Goal: Task Accomplishment & Management: Complete application form

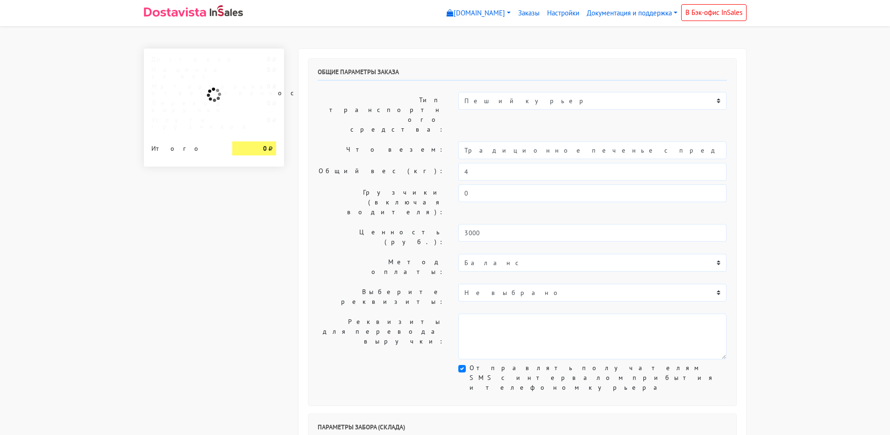
select select "10:00"
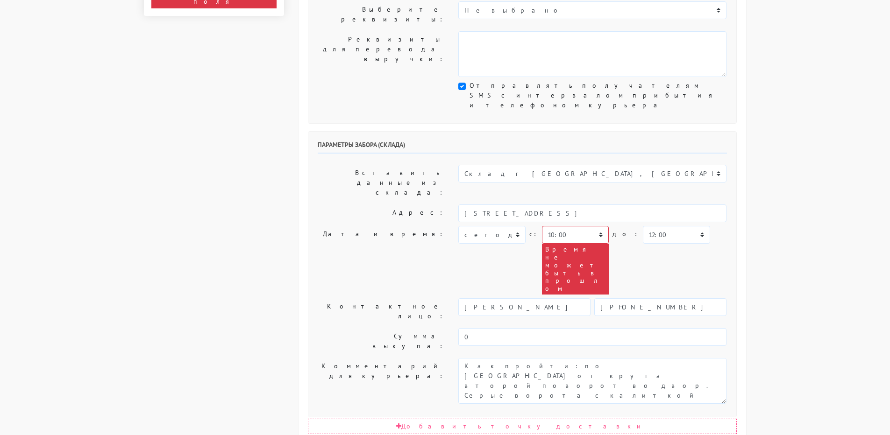
scroll to position [327, 0]
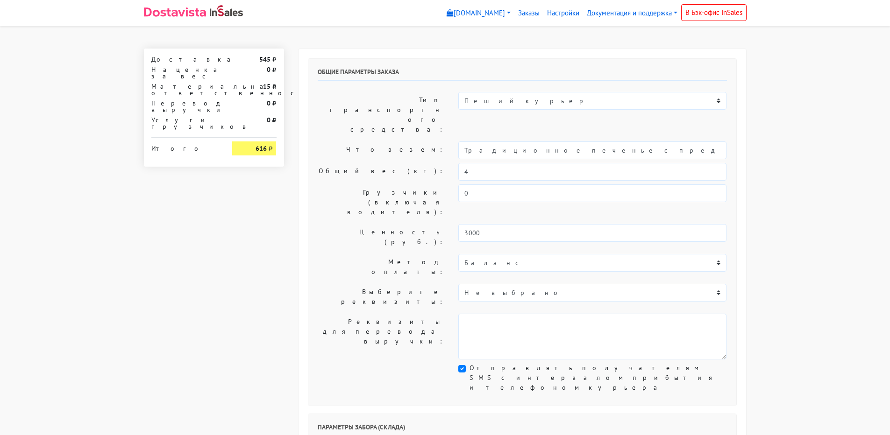
select select "10:00"
click at [561, 14] on link "Настройки" at bounding box center [563, 13] width 40 height 18
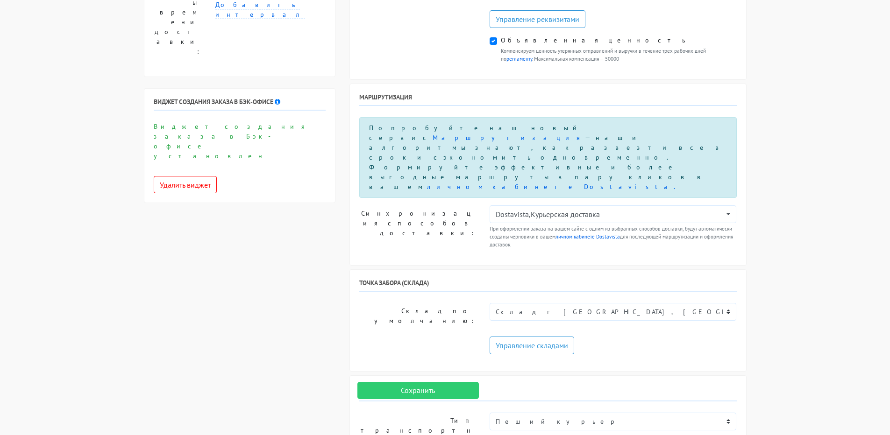
scroll to position [561, 0]
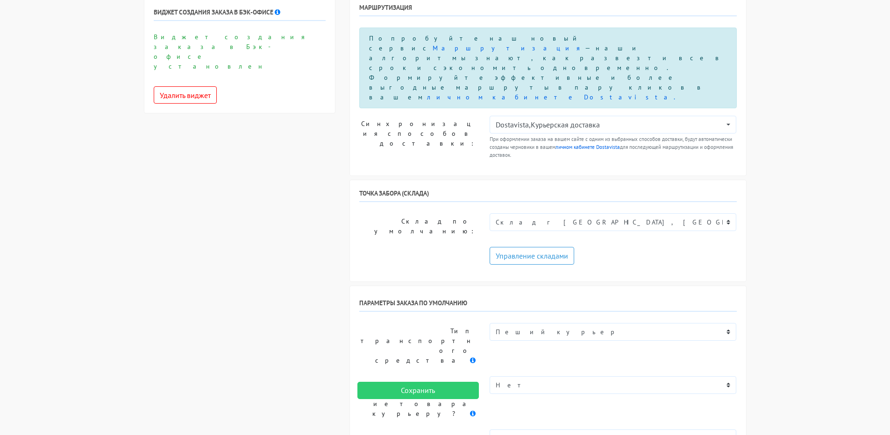
scroll to position [654, 0]
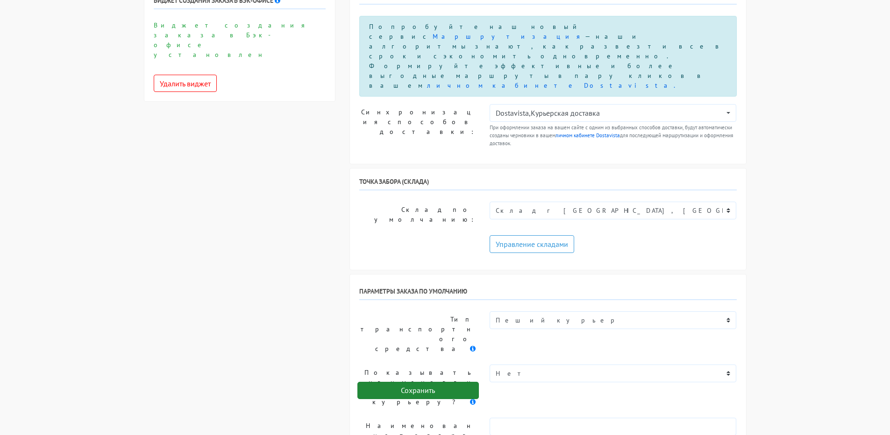
type textarea "Прошу позвонить получателю перед выездом. До 18.00. ПРОСЬБА ПРИСЛАТЬ ФОТО ПОДПИ…"
click at [424, 390] on input "Сохранить" at bounding box center [417, 391] width 121 height 18
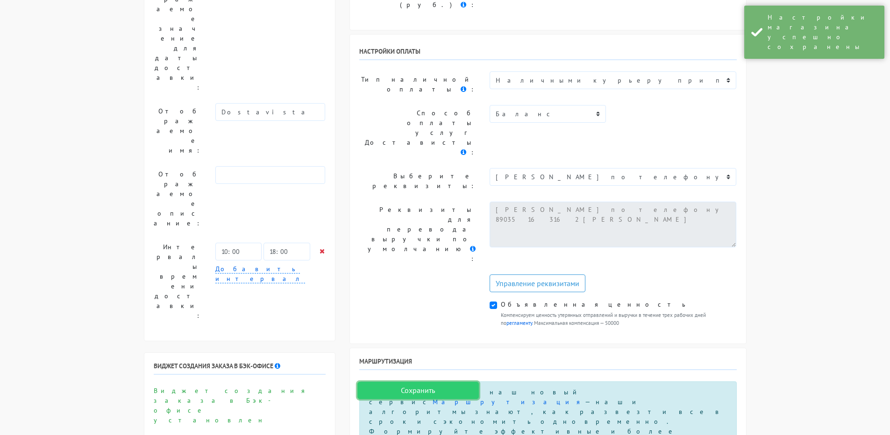
scroll to position [234, 0]
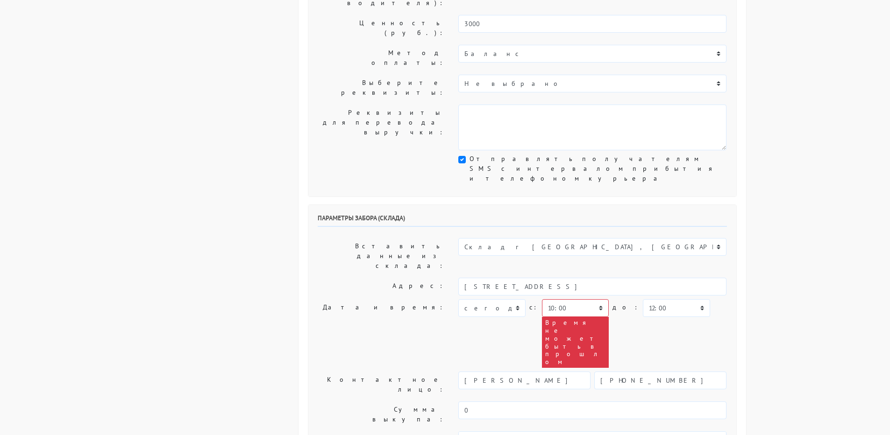
scroll to position [234, 0]
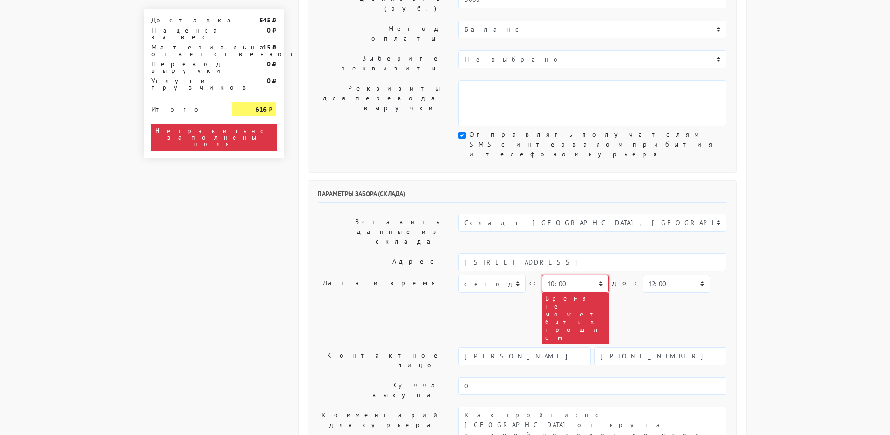
click at [567, 275] on select "00:00 00:30 01:00 01:30 02:00 02:30 03:00 03:30 04:00 04:30 05:00 05:30 06:00 0…" at bounding box center [575, 284] width 67 height 18
click at [542, 275] on select "00:00 00:30 01:00 01:30 02:00 02:30 03:00 03:30 04:00 04:30 05:00 05:30 06:00 0…" at bounding box center [575, 284] width 67 height 18
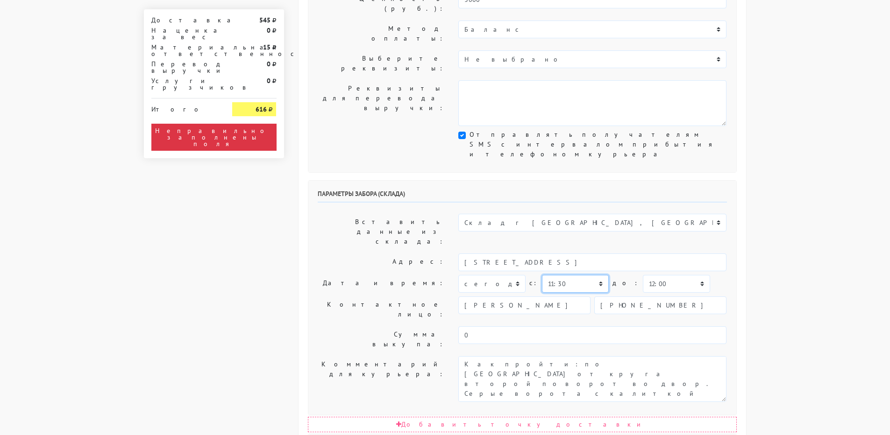
select select "11:00"
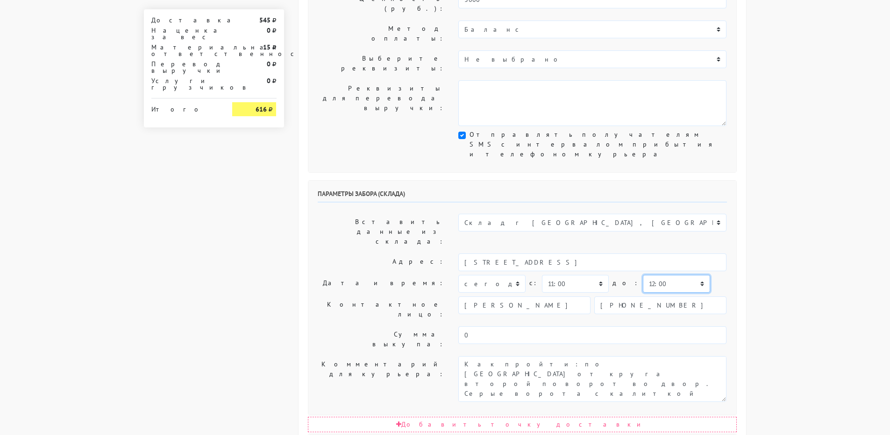
click at [643, 275] on select "00:00 00:30 01:00 01:30 02:00 02:30 03:00 03:30 04:00 04:30 05:00 05:30 06:00 0…" at bounding box center [676, 284] width 67 height 18
select select "13:00"
click at [643, 275] on select "00:00 00:30 01:00 01:30 02:00 02:30 03:00 03:30 04:00 04:30 05:00 05:30 06:00 0…" at bounding box center [676, 284] width 67 height 18
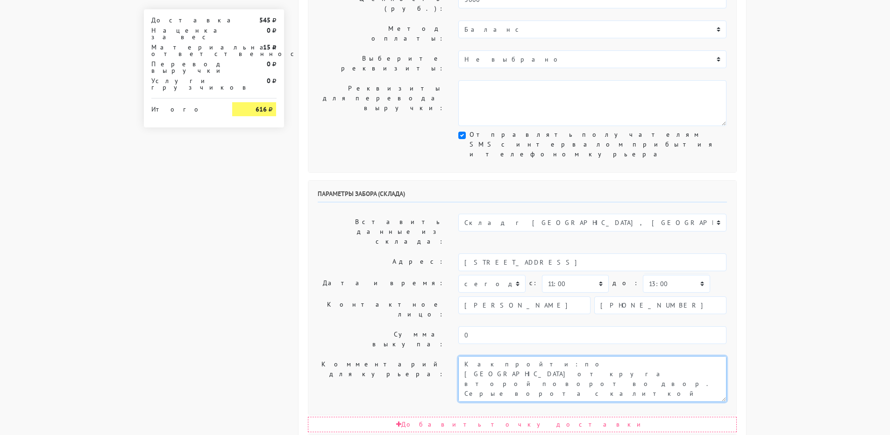
click at [458, 356] on textarea "Как пройти: по улице Кавказский бульвар от круга второй поворот во двор. Серые …" at bounding box center [592, 379] width 268 height 46
type textarea "Заказ 31669. Как пройти: по улице Кавказский бульвар от круга второй поворот во…"
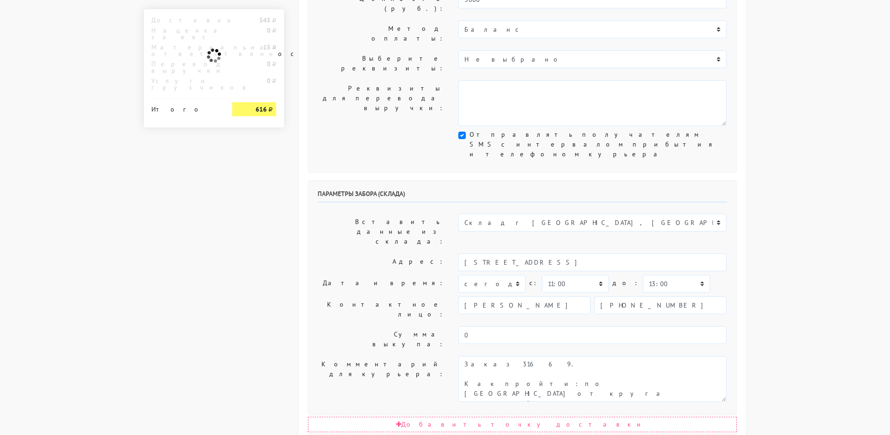
click at [368, 356] on label "Комментарий для курьера:" at bounding box center [381, 379] width 141 height 46
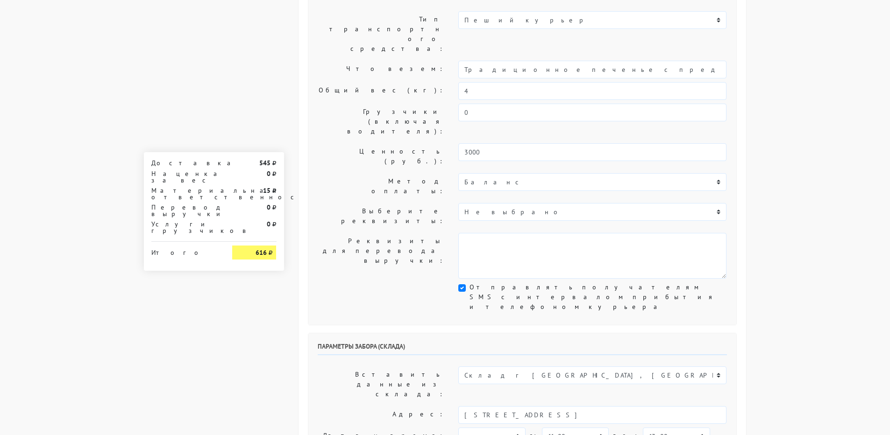
scroll to position [0, 0]
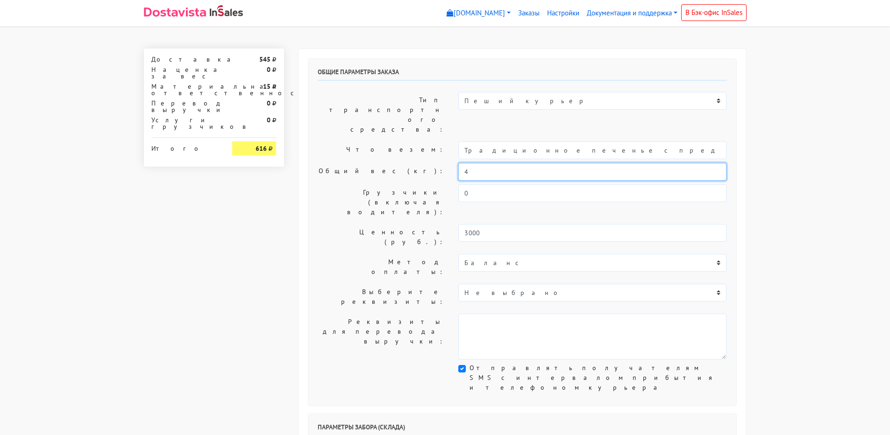
drag, startPoint x: 472, startPoint y: 144, endPoint x: 429, endPoint y: 143, distance: 43.0
click at [429, 163] on div "Общий вес (кг): 4" at bounding box center [522, 172] width 423 height 18
click at [404, 163] on label "Общий вес (кг):" at bounding box center [381, 172] width 141 height 18
click at [461, 163] on input ",5" at bounding box center [592, 172] width 268 height 18
type input "0,5"
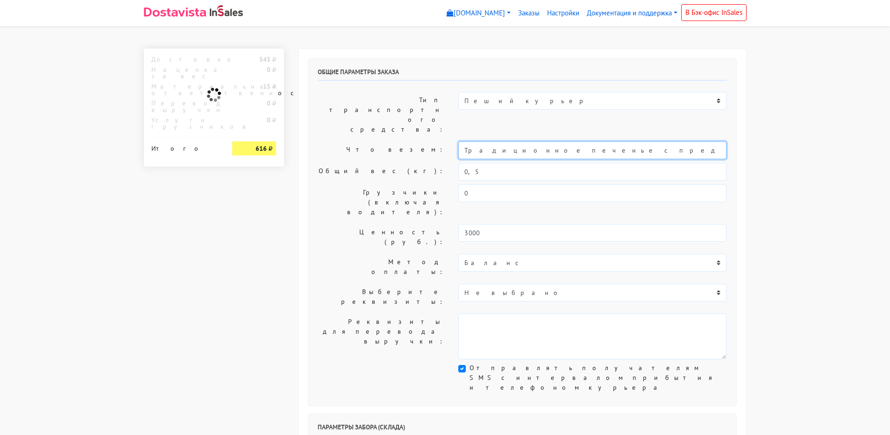
click at [461, 142] on input "Традиционное печенье с предсказаниями (Текст на заказ)" at bounding box center [592, 151] width 268 height 18
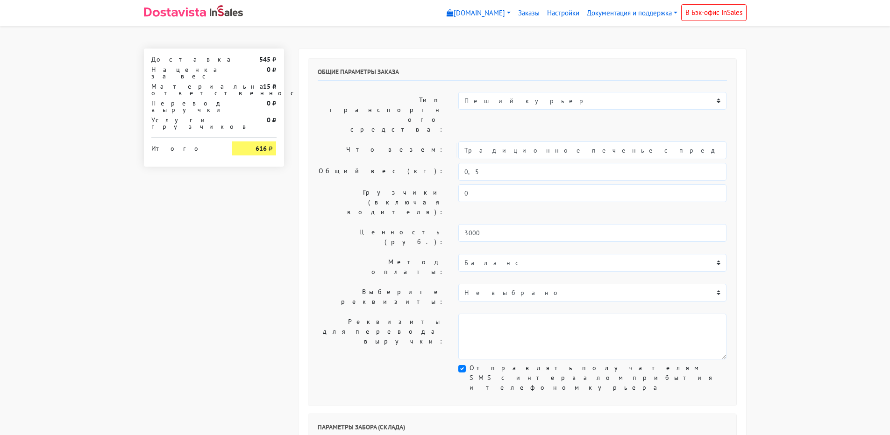
click at [378, 185] on label "Грузчики (включая водителя):" at bounding box center [381, 203] width 141 height 36
click at [466, 142] on input "Традиционное печенье с предсказаниями (Текст на заказ)" at bounding box center [592, 151] width 268 height 18
click at [335, 185] on label "Грузчики (включая водителя):" at bounding box center [381, 203] width 141 height 36
click at [513, 142] on input "Короб: 30*20*20, 0,5 кг. // Традиционное печенье с предсказаниями (Текст на зак…" at bounding box center [592, 151] width 268 height 18
type input "Короб: 30*20*20 - 0,5 кг. // Традиционное печенье с предсказаниями (Текст на за…"
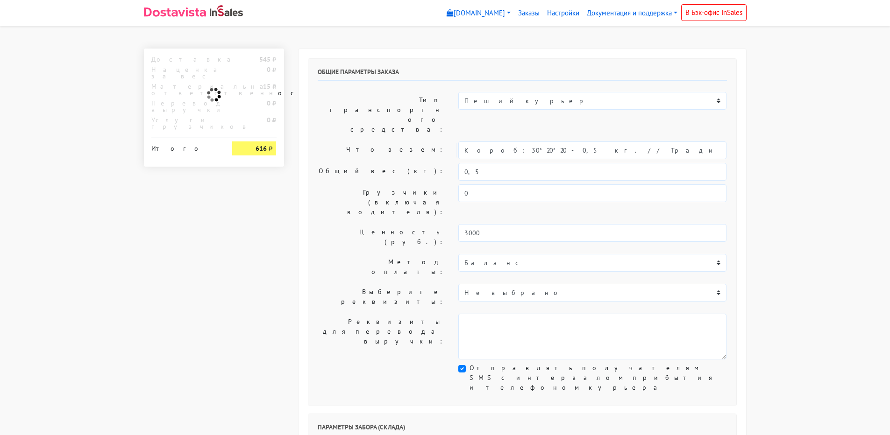
click at [324, 199] on div "Общие параметры заказа Тип транспортного средства: Пеший курьер Легковой автомо…" at bounding box center [522, 232] width 428 height 347
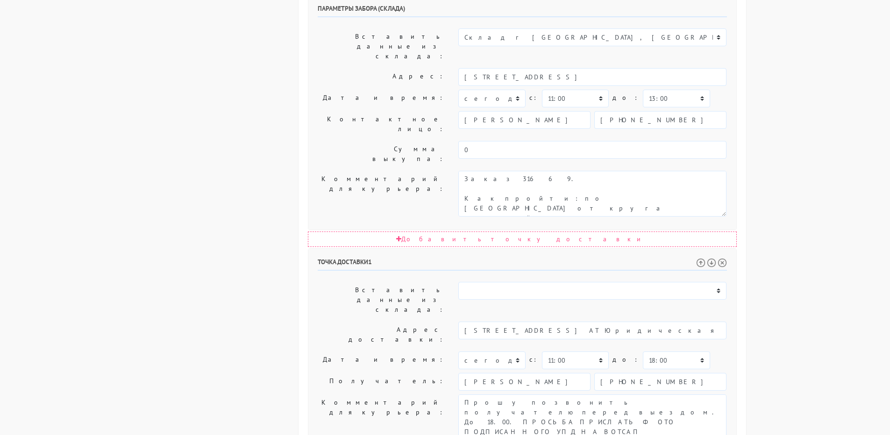
scroll to position [420, 0]
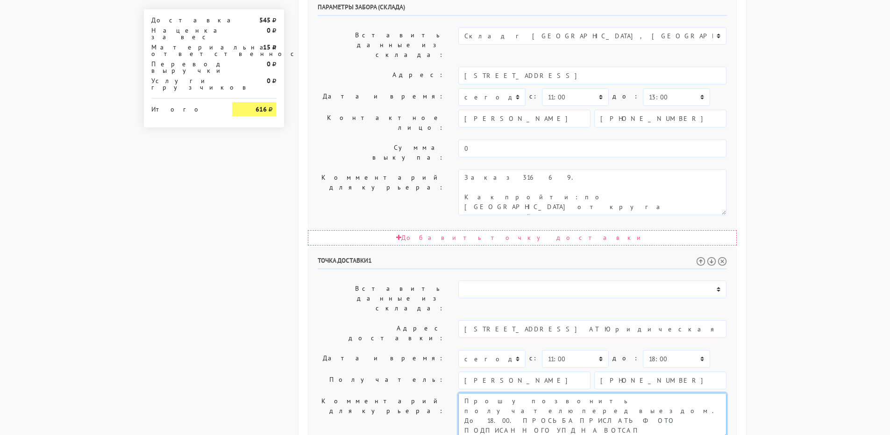
drag, startPoint x: 655, startPoint y: 261, endPoint x: 663, endPoint y: 296, distance: 36.4
click at [663, 296] on div "Точка доставки 1 Вставить данные из склада: Склад г [GEOGRAPHIC_DATA], [GEOGRAP…" at bounding box center [522, 410] width 428 height 324
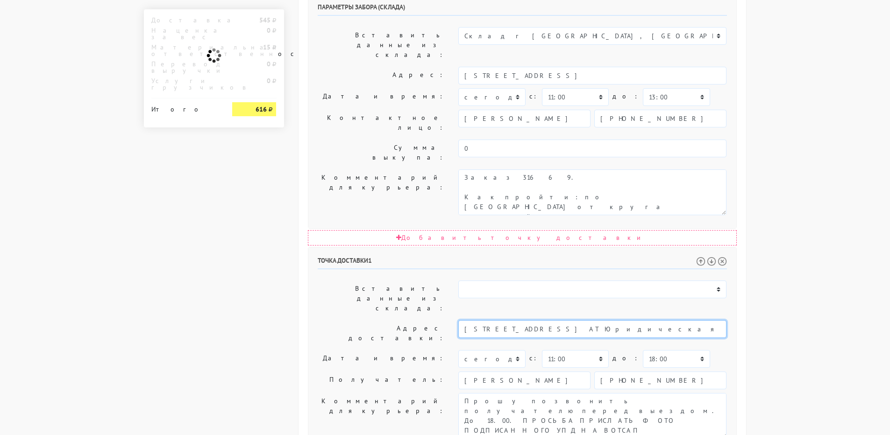
click at [624, 320] on input "Москва, Малый Харитоньевский пер д. 9/13с4, кв. АТ Юридическая фирма" at bounding box center [592, 329] width 268 height 18
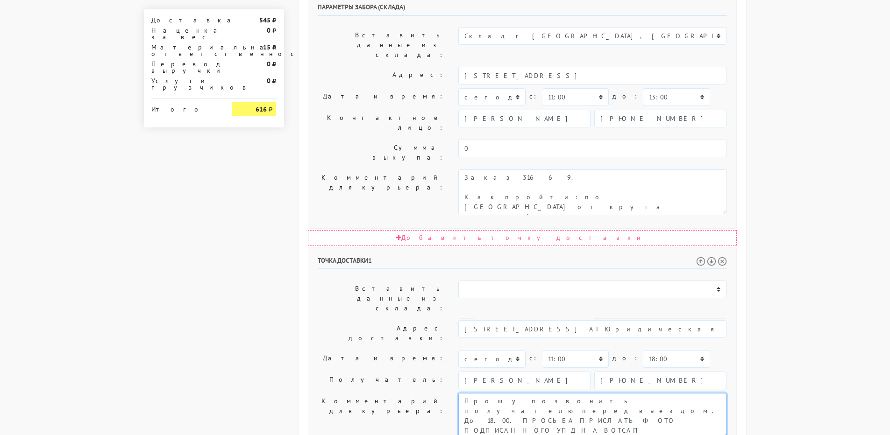
click at [671, 393] on textarea "Прошу позвонить получателю перед выездом. До 18.00. ПРОСЬБА ПРИСЛАТЬ ФОТО ПОДПИ…" at bounding box center [592, 416] width 268 height 46
paste textarea "Москва, Малый Харитоньевский пер д. 9/13с4, кв. АТ Юридическая фирма"
click at [658, 393] on textarea "Прошу позвонить получателю перед выездом. До 18.00. ПРОСЬБА ПРИСЛАТЬ ФОТО ПОДПИ…" at bounding box center [592, 416] width 268 height 46
click at [606, 393] on textarea "Прошу позвонить получателю перед выездом. До 18.00. ПРОСЬБА ПРИСЛАТЬ ФОТО ПОДПИ…" at bounding box center [592, 416] width 268 height 46
click at [622, 393] on textarea "Прошу позвонить получателю перед выездом. До 18.00. ПРОСЬБА ПРИСЛАТЬ ФОТО ПОДПИ…" at bounding box center [592, 416] width 268 height 46
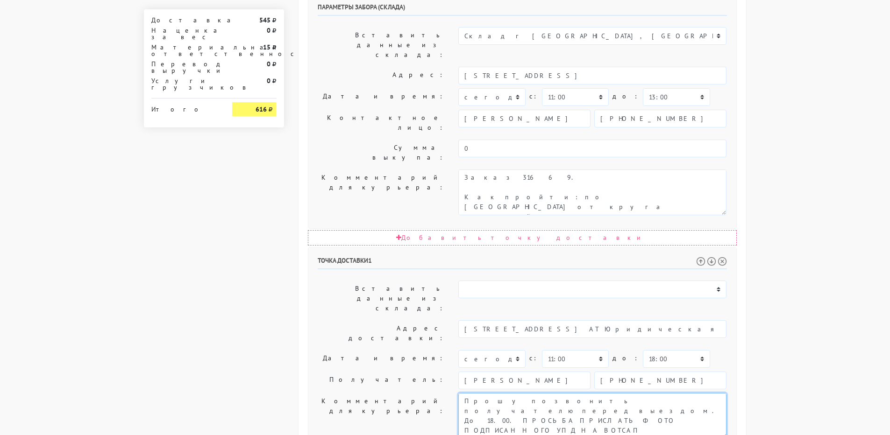
type textarea "Прошу позвонить получателю перед выездом. До 18.00. ПРОСЬБА ПРИСЛАТЬ ФОТО ПОДПИ…"
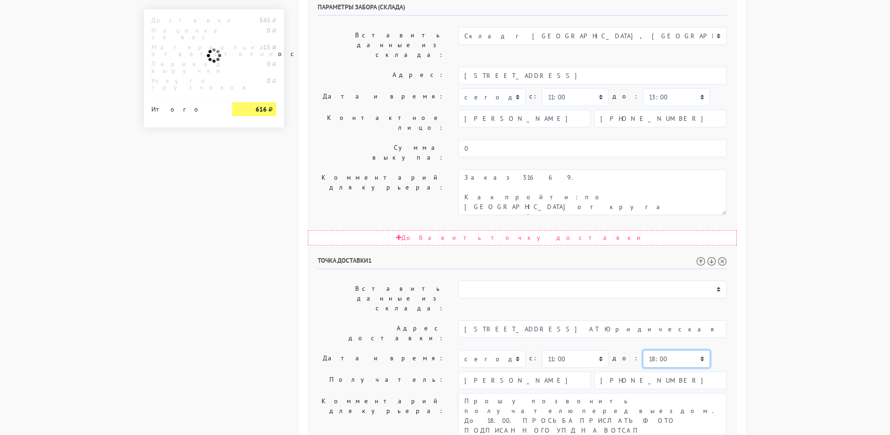
click at [643, 350] on select "00:00 00:30 01:00 01:30 02:00 02:30 03:00 03:30 04:00 04:30 05:00 05:30 06:00 0…" at bounding box center [676, 359] width 67 height 18
select select "17:30"
click at [643, 350] on select "00:00 00:30 01:00 01:30 02:00 02:30 03:00 03:30 04:00 04:30 05:00 05:30 06:00 0…" at bounding box center [676, 359] width 67 height 18
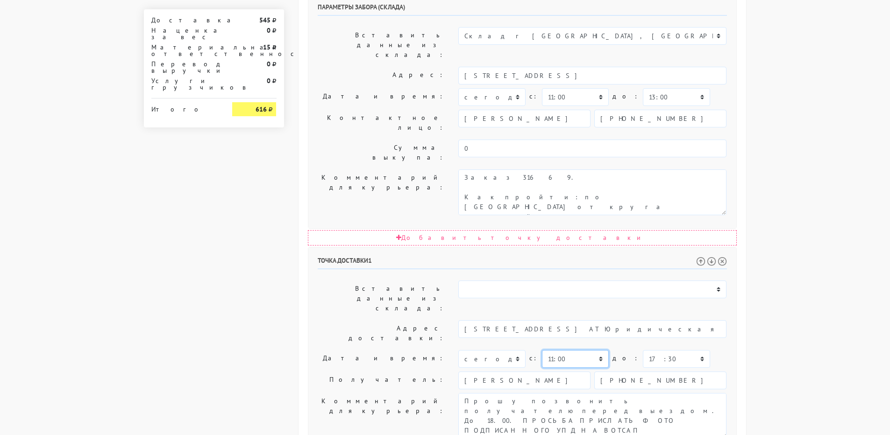
click at [569, 350] on select "00:00 00:30 01:00 01:30 02:00 02:30 03:00 03:30 04:00 04:30 05:00 05:30 06:00 0…" at bounding box center [575, 359] width 67 height 18
select select "15:00"
click at [542, 350] on select "00:00 00:30 01:00 01:30 02:00 02:30 03:00 03:30 04:00 04:30 05:00 05:30 06:00 0…" at bounding box center [575, 359] width 67 height 18
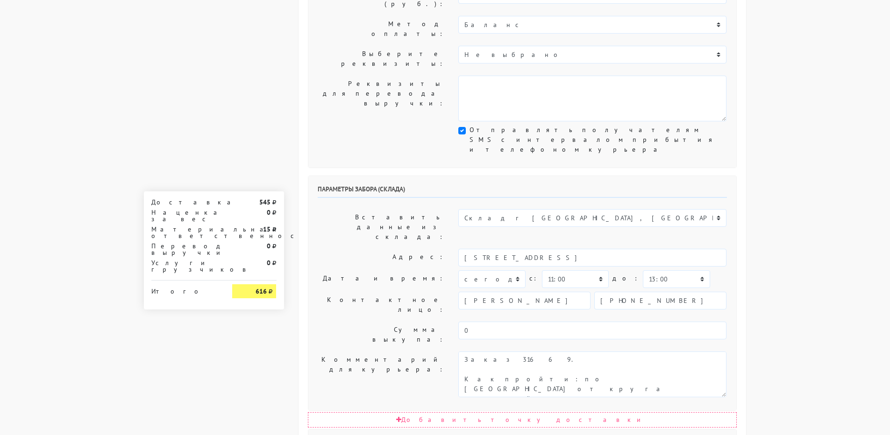
scroll to position [234, 0]
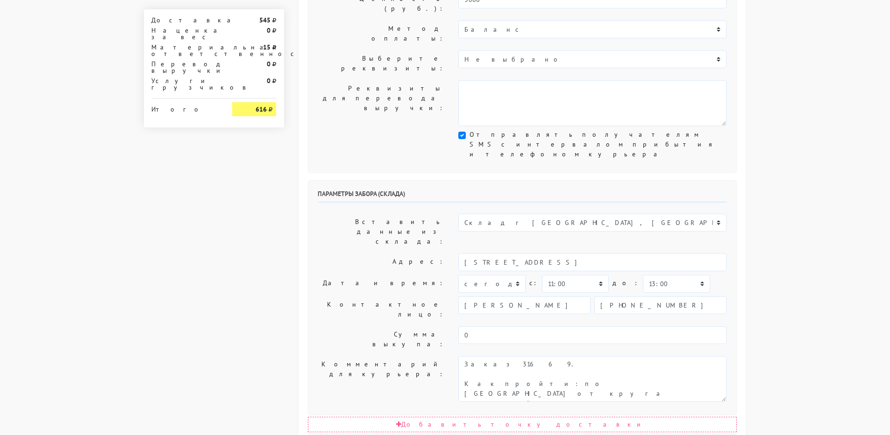
drag, startPoint x: 610, startPoint y: 375, endPoint x: 699, endPoint y: 375, distance: 89.2
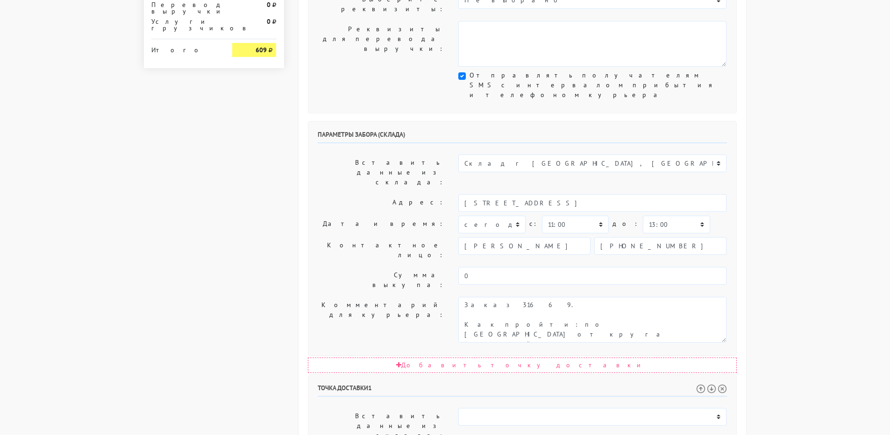
scroll to position [374, 0]
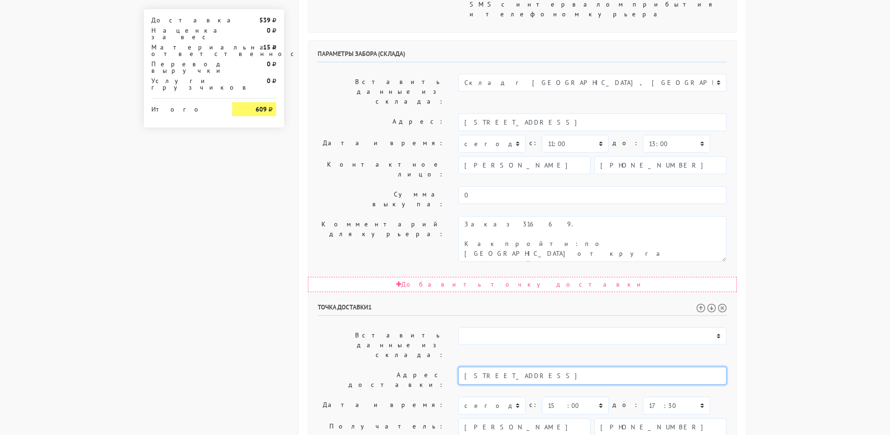
click at [633, 367] on input "Москва, Малый Харитоньевский переулок, 9/13 ст4" at bounding box center [592, 376] width 268 height 18
click at [625, 385] on li "Москва, Малый Харитоньевский переулок, 9/13 ст4. Алимирзоев и Трофимов, юридиче…" at bounding box center [596, 391] width 275 height 13
type input "Москва, Малый Харитоньевский переулок, 9/13 ст4. Алимирзоев и Трофимов, юридиче…"
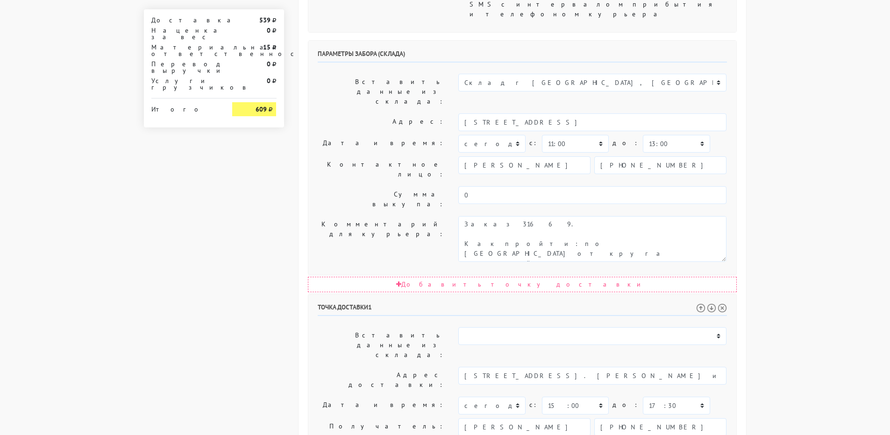
click at [371, 367] on label "Адрес доставки:" at bounding box center [381, 380] width 141 height 26
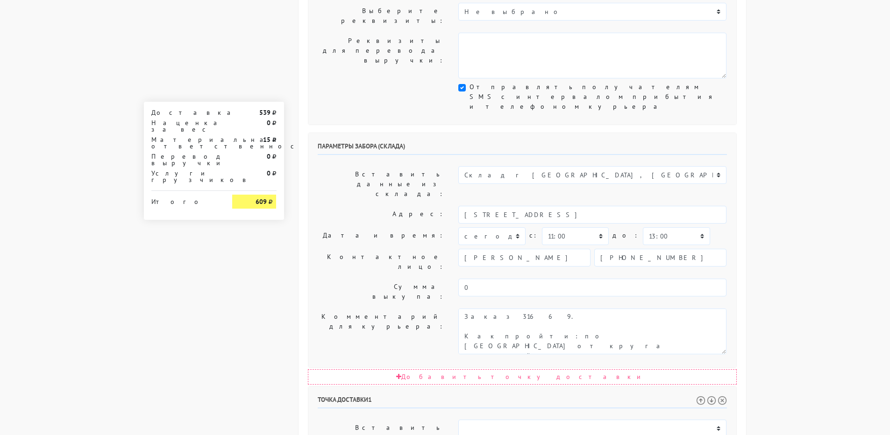
scroll to position [280, 0]
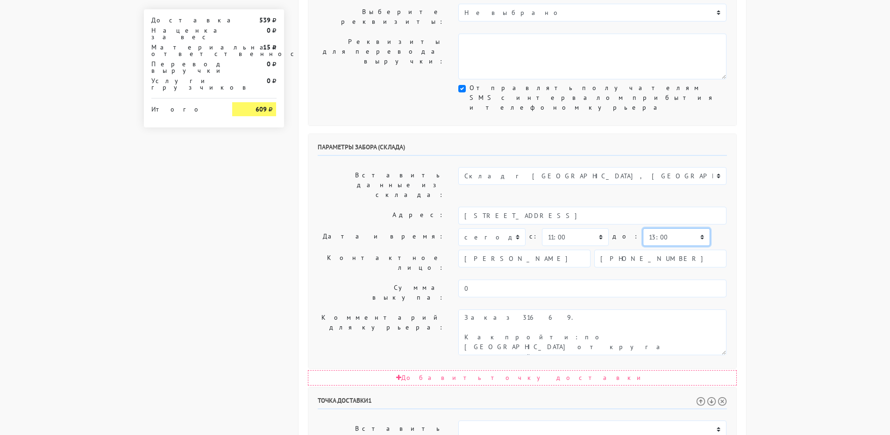
click at [657, 228] on select "00:00 00:30 01:00 01:30 02:00 02:30 03:00 03:30 04:00 04:30 05:00 05:30 06:00 0…" at bounding box center [676, 237] width 67 height 18
select select "15:00"
click at [643, 228] on select "00:00 00:30 01:00 01:30 02:00 02:30 03:00 03:30 04:00 04:30 05:00 05:30 06:00 0…" at bounding box center [676, 237] width 67 height 18
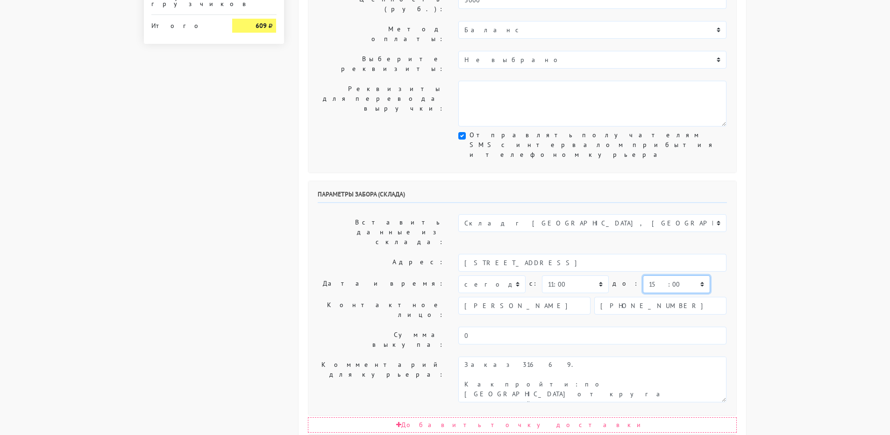
scroll to position [234, 0]
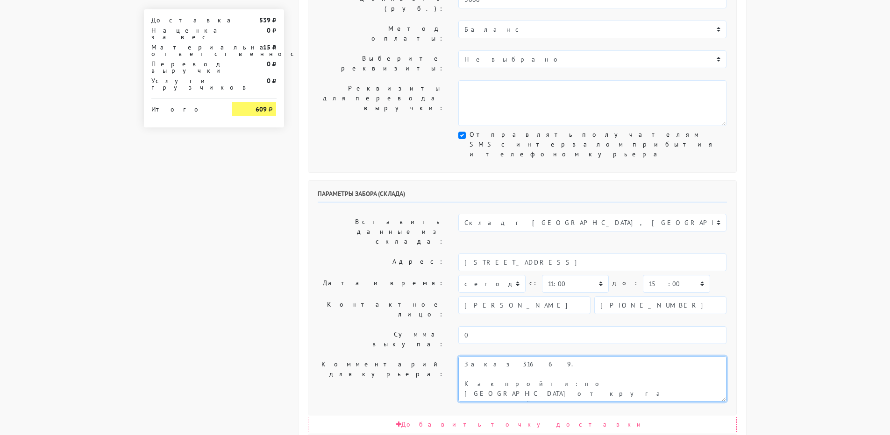
click at [524, 356] on textarea "Как пройти: по [GEOGRAPHIC_DATA] от круга второй поворот во двор. Серые ворота …" at bounding box center [592, 379] width 268 height 46
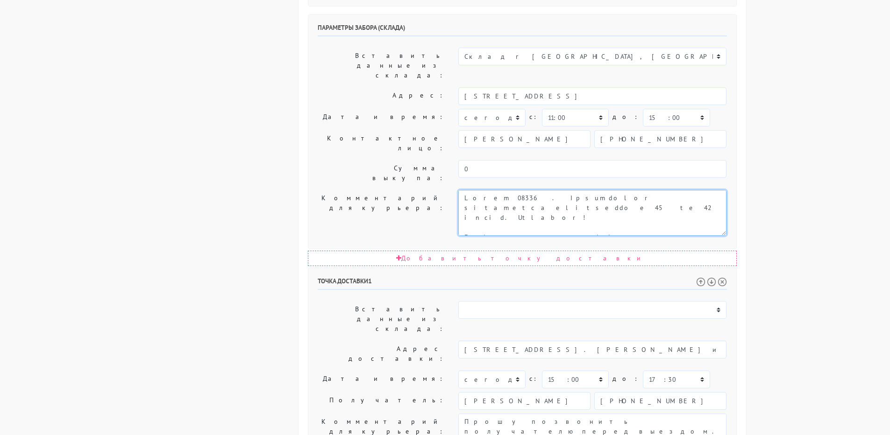
scroll to position [420, 0]
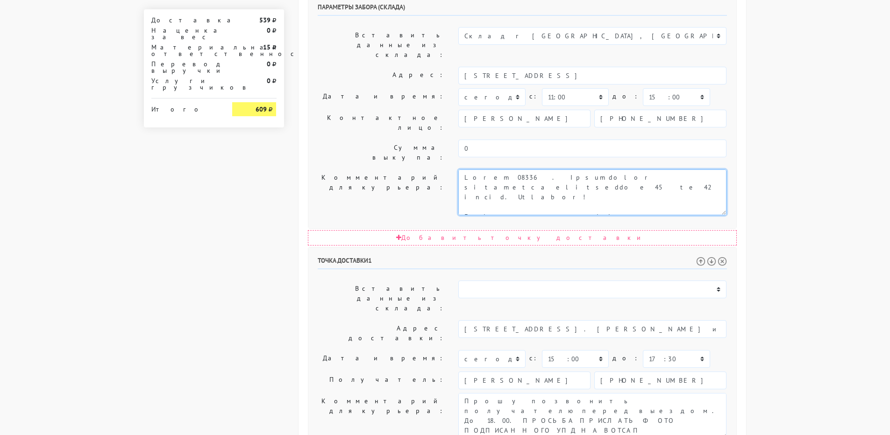
type textarea "Заказ 31669. Получателю передать в интервале с 15 до 18 часов. Спасибо! Как про…"
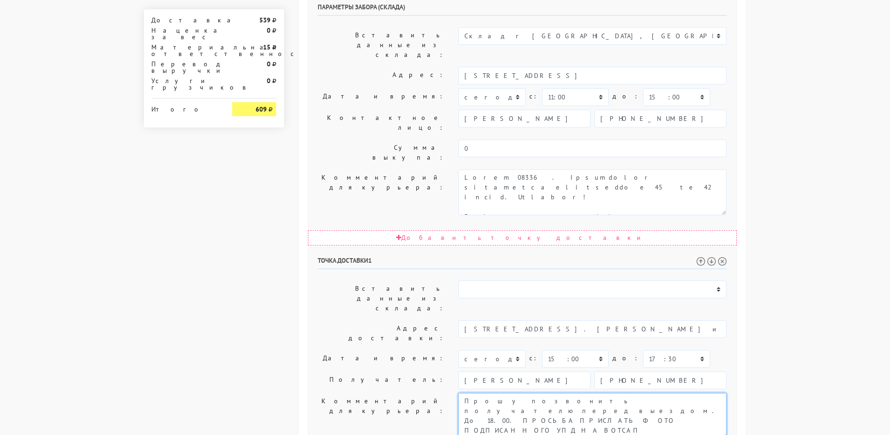
click at [674, 393] on textarea "Прошу позвонить получателю перед выездом. До 18.00. ПРОСЬБА ПРИСЛАТЬ ФОТО ПОДПИ…" at bounding box center [592, 416] width 268 height 46
drag, startPoint x: 690, startPoint y: 260, endPoint x: 426, endPoint y: 247, distance: 264.3
click at [426, 393] on div "Комментарий для курьера: Прошу позвонить получателю перед выездом. До 18.00. ПР…" at bounding box center [522, 416] width 423 height 46
click at [625, 393] on textarea "Прошу позвонить получателю перед выездом. До 18.00. ПРОСЬБА ПРИСЛАТЬ ФОТО ПОДПИ…" at bounding box center [592, 416] width 268 height 46
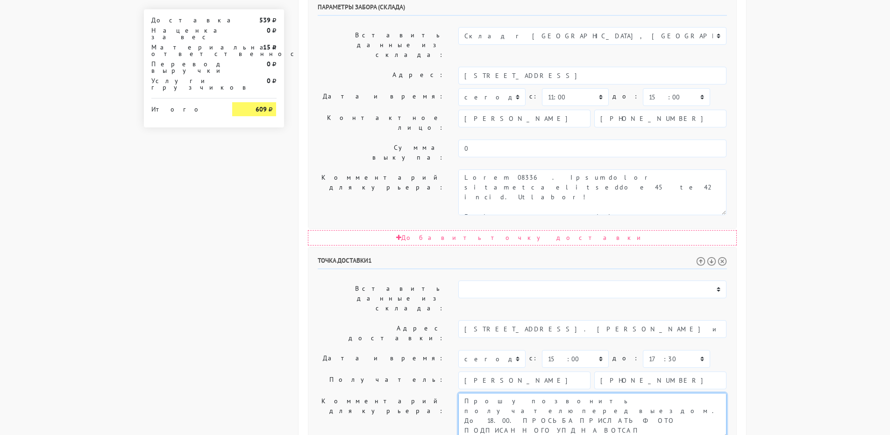
click at [636, 393] on textarea "Прошу позвонить получателю перед выездом. До 18.00. ПРОСЬБА ПРИСЛАТЬ ФОТО ПОДПИ…" at bounding box center [592, 416] width 268 height 46
click at [624, 393] on textarea "Прошу позвонить получателю перед выездом. До 18.00. ПРОСЬБА ПРИСЛАТЬ ФОТО ПОДПИ…" at bounding box center [592, 416] width 268 height 46
click at [623, 393] on textarea "Прошу позвонить получателю перед выездом. До 18.00. ПРОСЬБА ПРИСЛАТЬ ФОТО ПОДПИ…" at bounding box center [592, 416] width 268 height 46
click at [628, 393] on textarea "Прошу позвонить получателю перед выездом. До 18.00. ПРОСЬБА ПРИСЛАТЬ ФОТО ПОДПИ…" at bounding box center [592, 416] width 268 height 46
drag, startPoint x: 561, startPoint y: 268, endPoint x: 420, endPoint y: 235, distance: 144.5
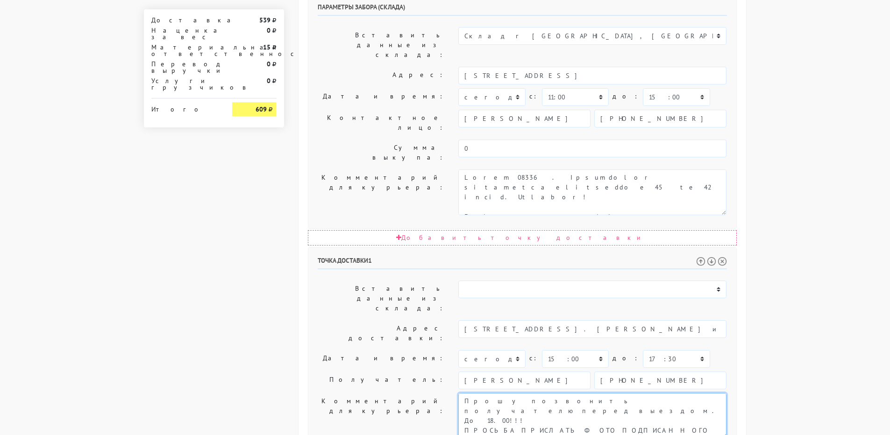
click at [420, 248] on div "Точка доставки 1 Вставить данные из склада: Склад г [GEOGRAPHIC_DATA], [GEOGRAP…" at bounding box center [522, 410] width 428 height 324
type textarea "Прошу позвонить получателю перед выездом. До 18.00!!! ПРОСЬБА ПРИСЛАТЬ ФОТО ПОД…"
click at [357, 393] on label "Комментарий для курьера:" at bounding box center [381, 416] width 141 height 46
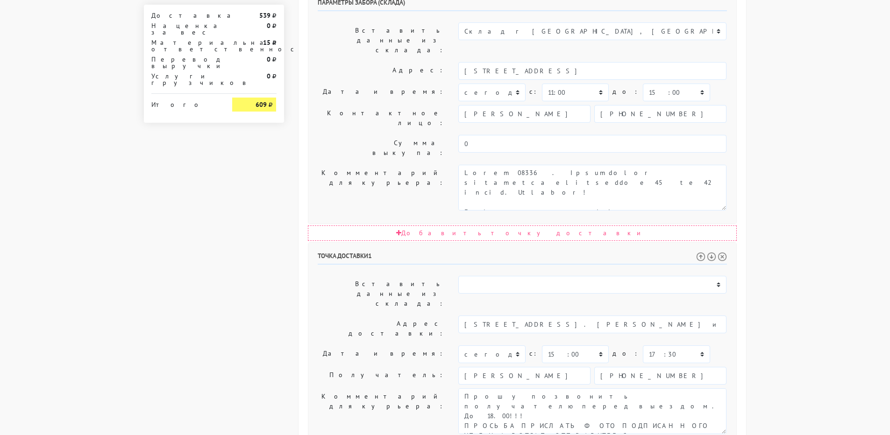
scroll to position [426, 0]
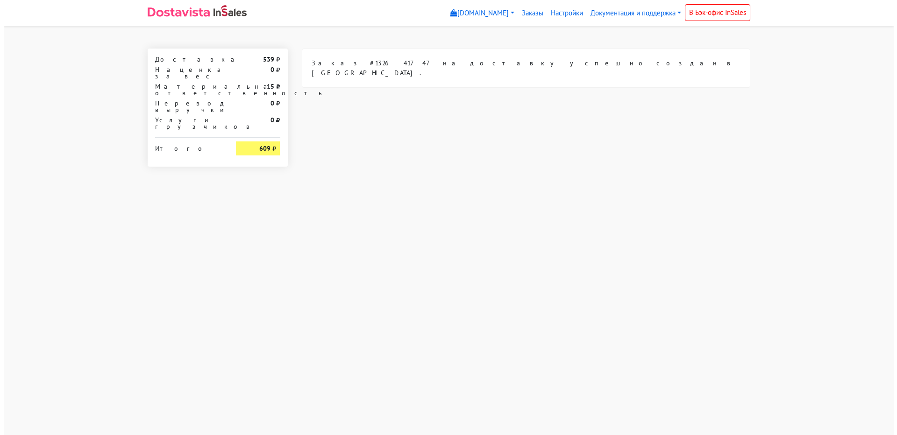
scroll to position [0, 0]
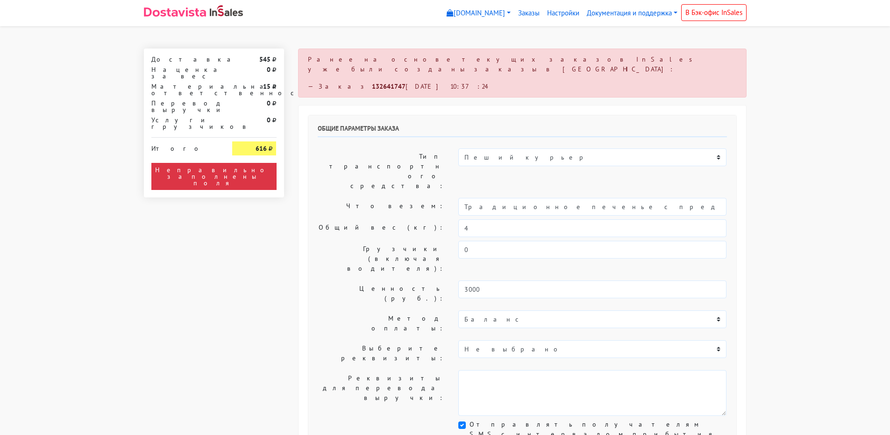
select select "10:00"
click at [549, 14] on link "Настройки" at bounding box center [563, 13] width 40 height 18
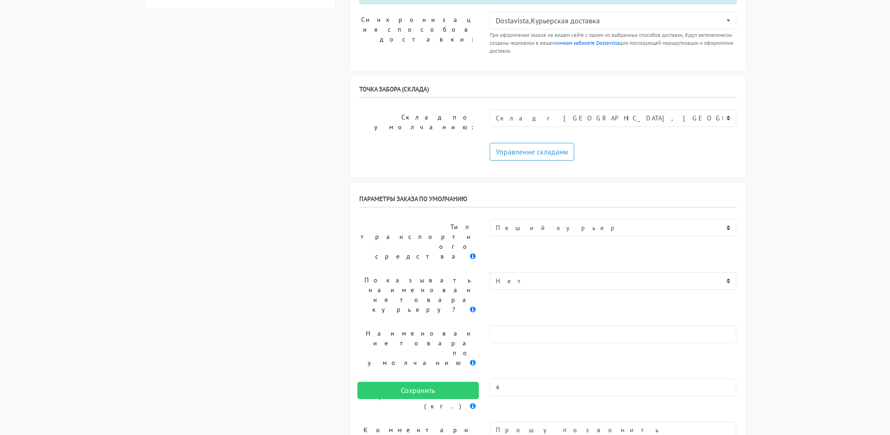
scroll to position [747, 0]
paste textarea "!!! ПРОСЬБА ПРИСЛАТЬ ФОТО ПОДПИСАННОГО УПД НА ВОТСАП ОТПРАВИТЕЛЯ (+79060794485)…"
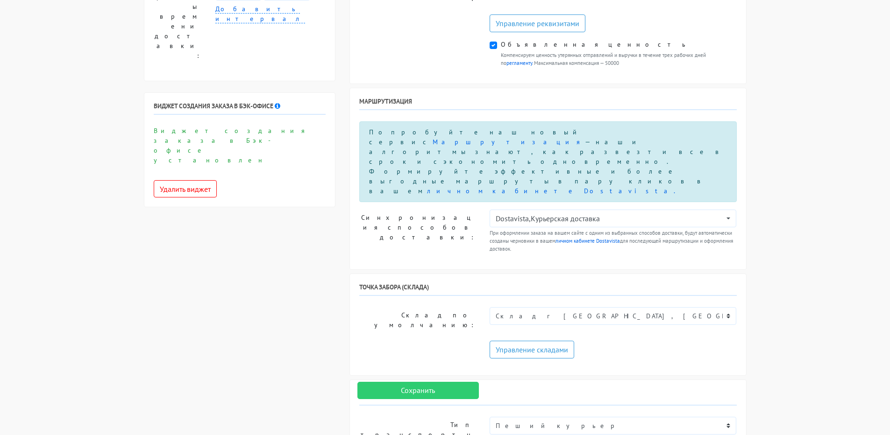
scroll to position [561, 0]
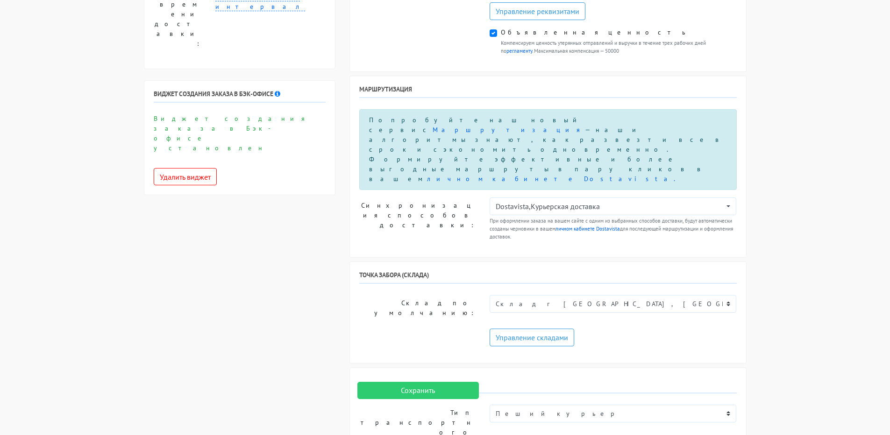
type textarea "Прошу позвонить получателю перед выездом. Доставка до 18.00!!! ПРОСЬБА ПРИСЛАТЬ…"
type input "Кондитерские изделия"
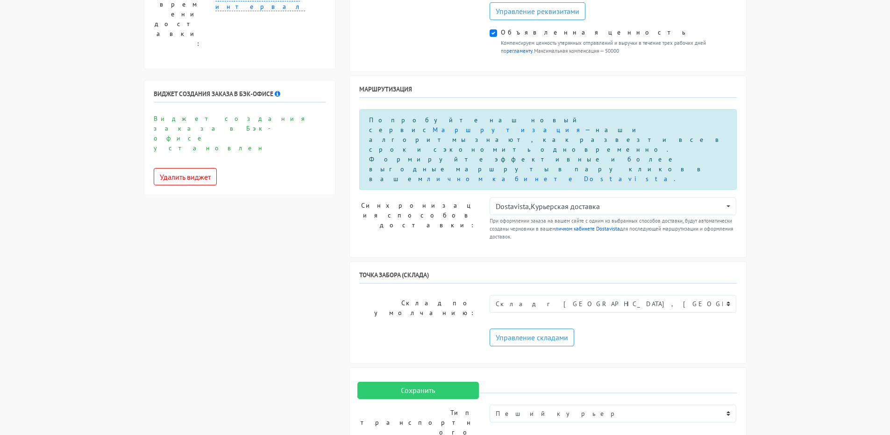
select select "0"
type input "Кондитеские изделия"
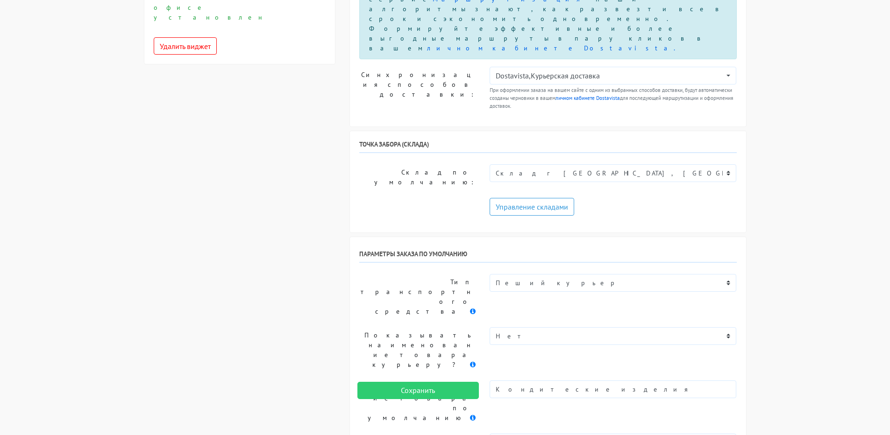
scroll to position [701, 0]
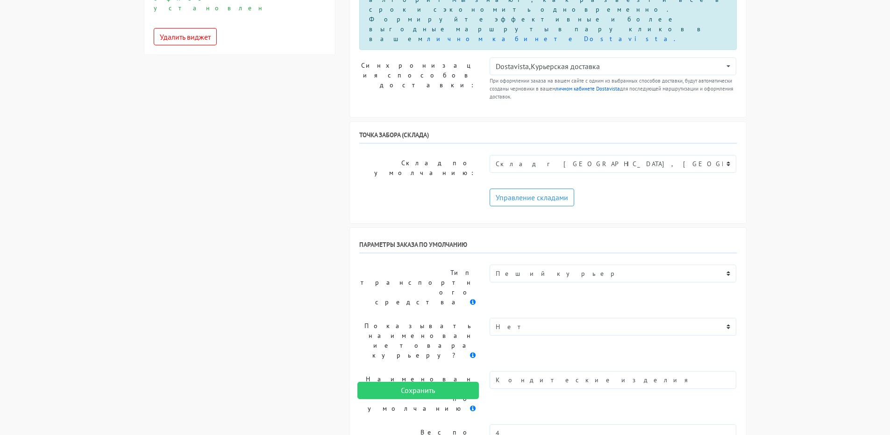
checkbox input "true"
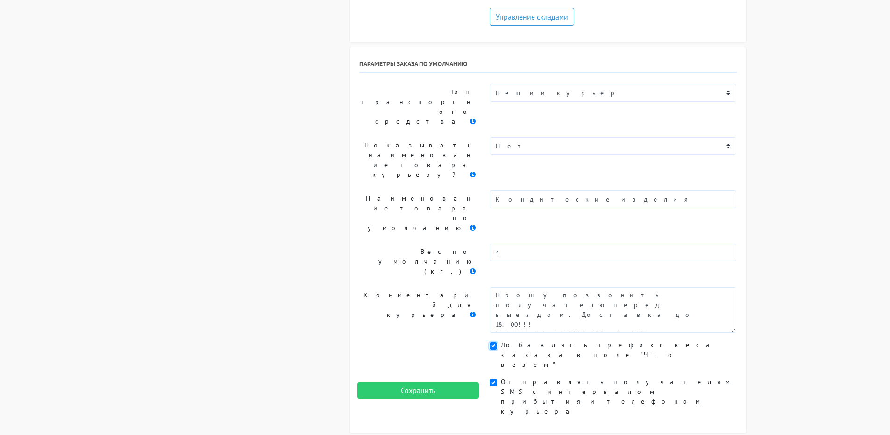
scroll to position [921, 0]
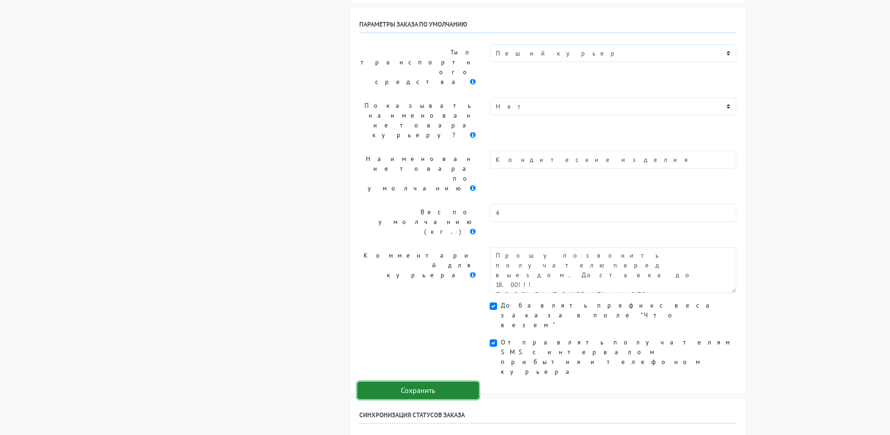
click at [417, 393] on input "Сохранить" at bounding box center [417, 391] width 121 height 18
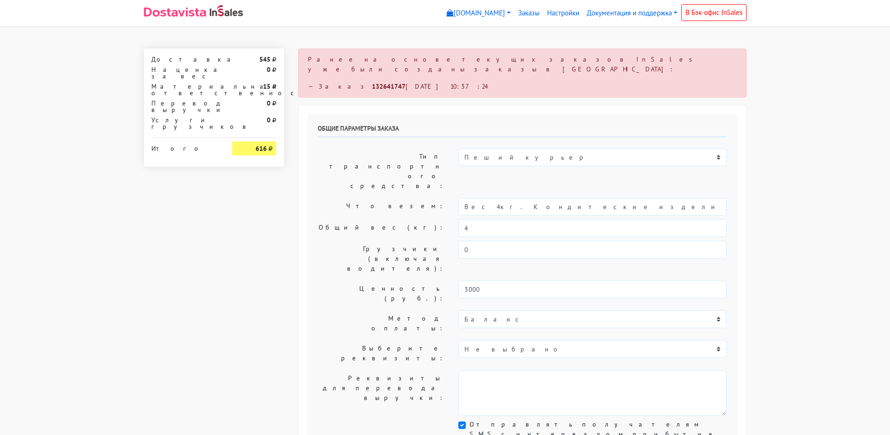
select select "10:00"
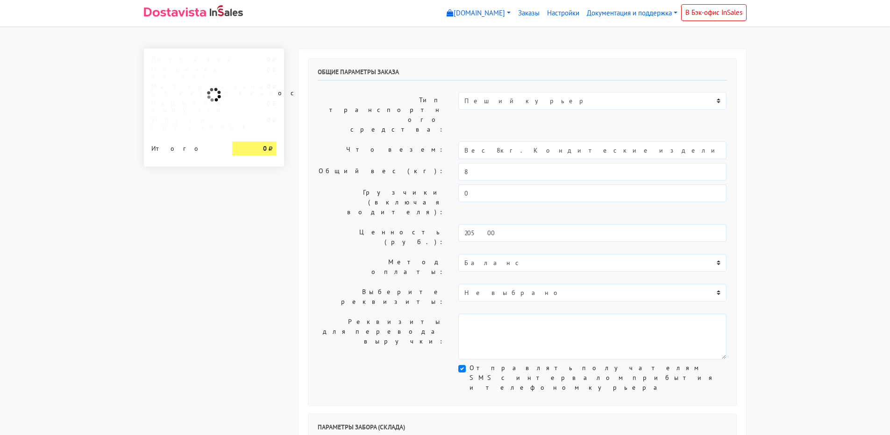
select select "10:00"
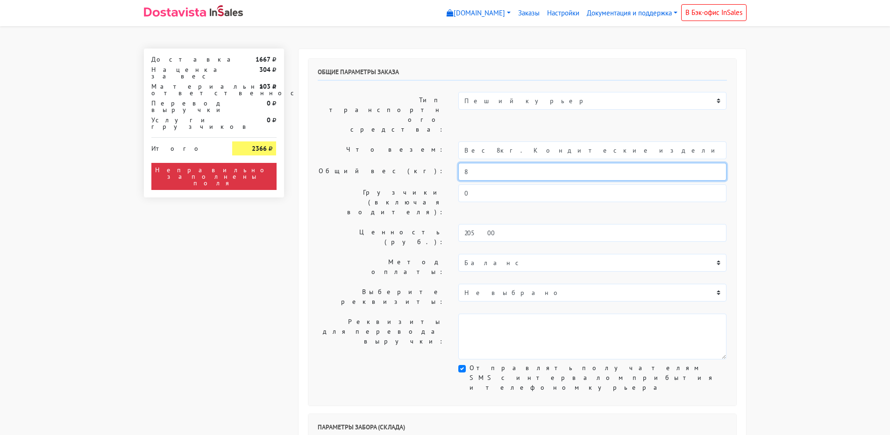
drag, startPoint x: 476, startPoint y: 146, endPoint x: 427, endPoint y: 146, distance: 48.6
click at [427, 163] on div "Общий вес (кг): 8" at bounding box center [522, 172] width 423 height 18
type input "4"
click at [383, 163] on label "Общий вес (кг):" at bounding box center [381, 172] width 141 height 18
drag, startPoint x: 486, startPoint y: 122, endPoint x: 438, endPoint y: 124, distance: 48.6
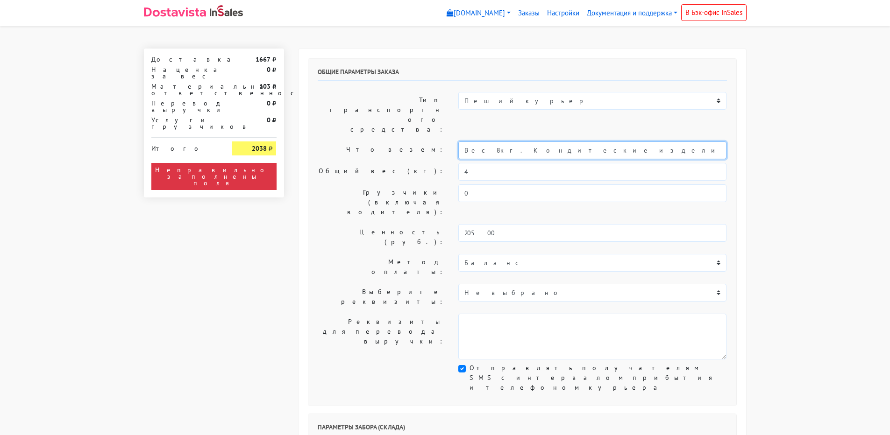
click at [438, 142] on div "Что везем: Вес 8кг. Кондитеские изделия" at bounding box center [522, 151] width 423 height 18
type input "Короб: 50*40*30 см, 4 кг // Кондитеские изделия"
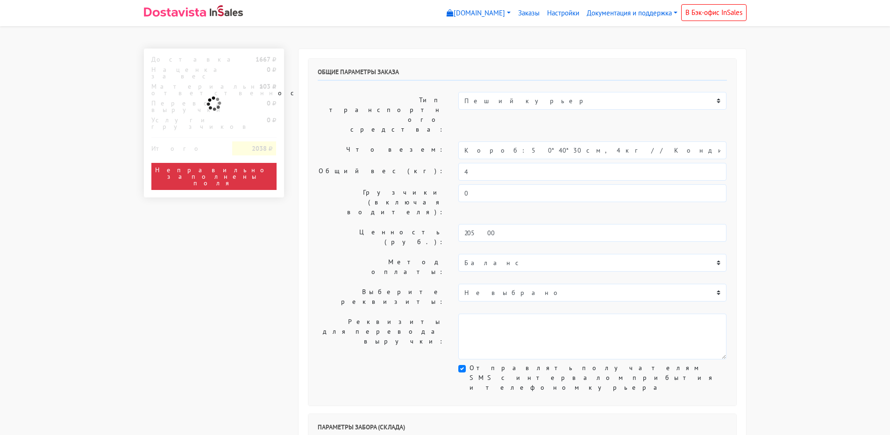
click at [364, 163] on label "Общий вес (кг):" at bounding box center [381, 172] width 141 height 18
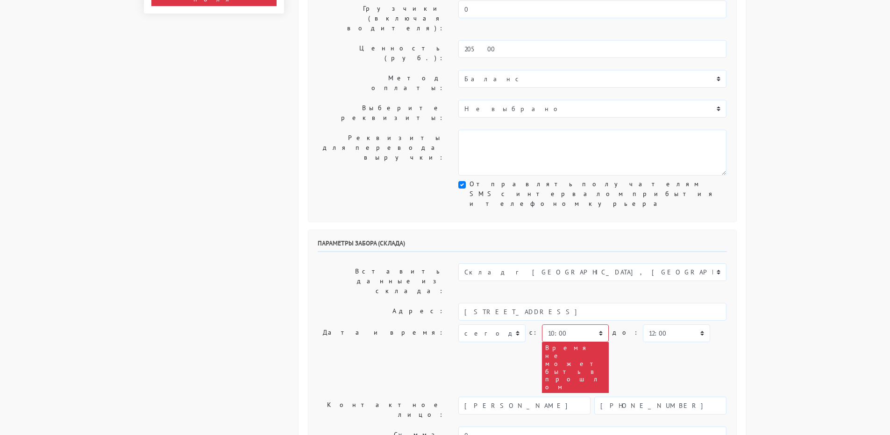
scroll to position [187, 0]
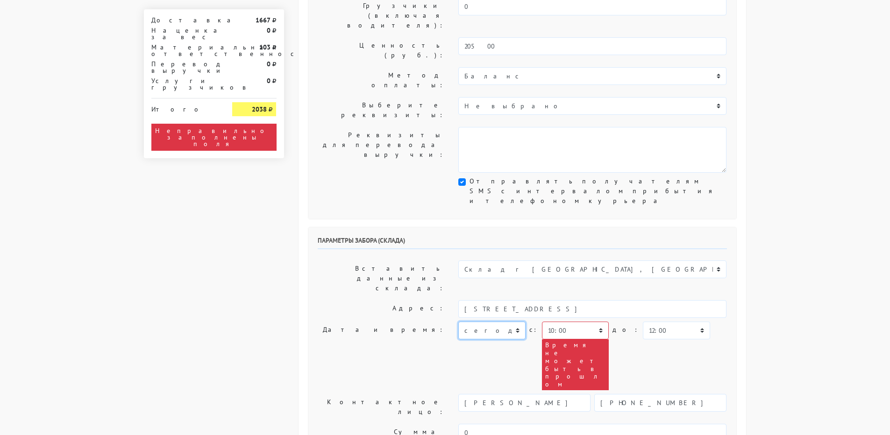
click at [489, 322] on select "[DATE] [DATE] [DATE] [DATE] [DATE] [DATE] [DATE] [DATE] [DATE]" at bounding box center [491, 331] width 67 height 18
select select "[DATE]"
click at [458, 322] on select "[DATE] [DATE] [DATE] [DATE] [DATE] [DATE] [DATE] [DATE] [DATE]" at bounding box center [491, 331] width 67 height 18
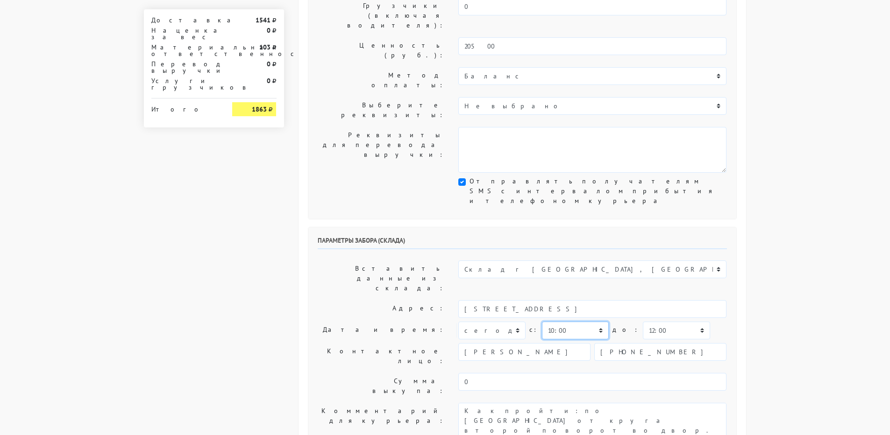
click at [562, 322] on select "00:00 00:30 01:00 01:30 02:00 02:30 03:00 03:30 04:00 04:30 05:00 05:30 06:00 0…" at bounding box center [575, 331] width 67 height 18
click at [374, 343] on label "Контактное лицо:" at bounding box center [381, 356] width 141 height 26
click at [458, 403] on div "Как пройти: по [GEOGRAPHIC_DATA] от круга второй поворот во двор. Серые ворота …" at bounding box center [592, 426] width 282 height 46
click at [462, 403] on textarea "Как пройти: по [GEOGRAPHIC_DATA] от круга второй поворот во двор. Серые ворота …" at bounding box center [592, 426] width 268 height 46
type textarea "Заказ Как пройти: по [GEOGRAPHIC_DATA] от круга второй поворот во двор. Серые в…"
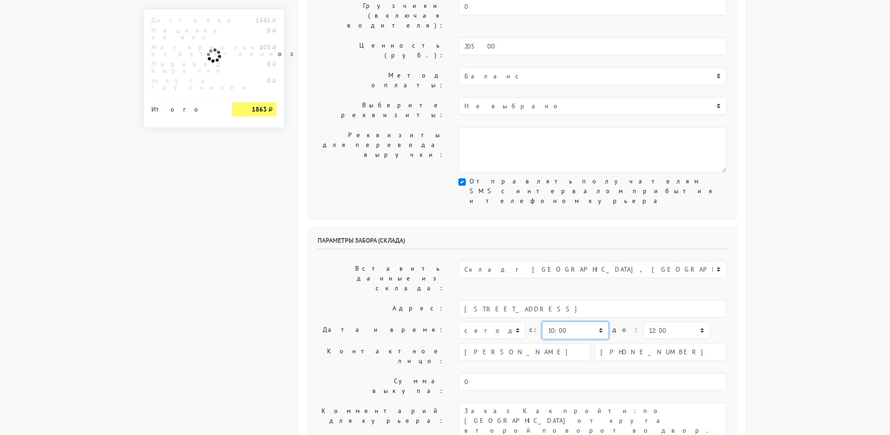
click at [565, 322] on select "00:00 00:30 01:00 01:30 02:00 02:30 03:00 03:30 04:00 04:30 05:00 05:30 06:00 0…" at bounding box center [575, 331] width 67 height 18
select select "15:00"
click at [542, 322] on select "00:00 00:30 01:00 01:30 02:00 02:30 03:00 03:30 04:00 04:30 05:00 05:30 06:00 0…" at bounding box center [575, 331] width 67 height 18
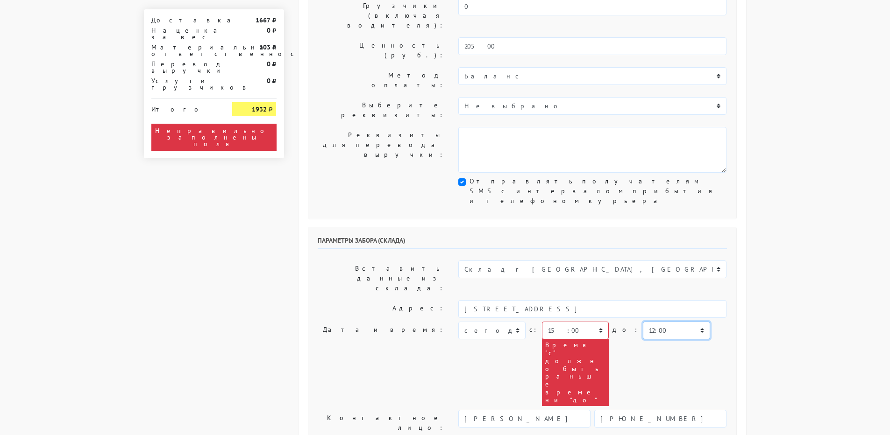
click at [647, 322] on select "00:00 00:30 01:00 01:30 02:00 02:30 03:00 03:30 04:00 04:30 05:00 05:30 06:00 0…" at bounding box center [676, 331] width 67 height 18
select select "16:00"
click at [643, 322] on select "00:00 00:30 01:00 01:30 02:00 02:30 03:00 03:30 04:00 04:30 05:00 05:30 06:00 0…" at bounding box center [676, 331] width 67 height 18
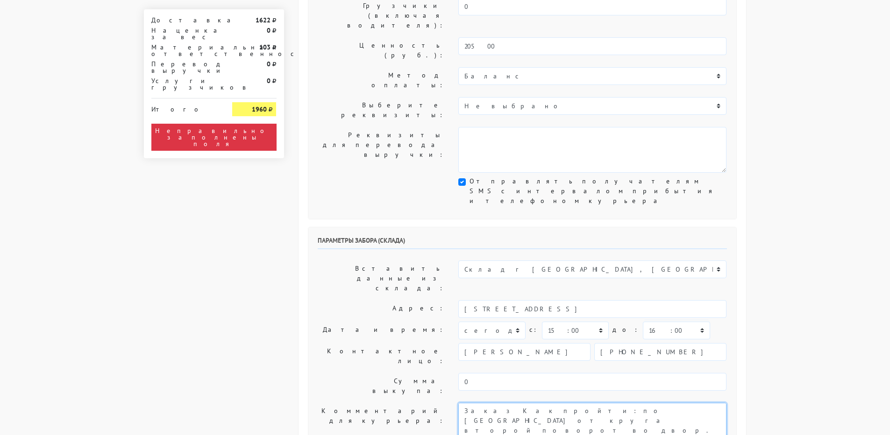
click at [462, 403] on textarea "Как пройти: по [GEOGRAPHIC_DATA] от круга второй поворот во двор. Серые ворота …" at bounding box center [592, 426] width 268 height 46
click at [483, 403] on textarea "Как пройти: по [GEOGRAPHIC_DATA] от круга второй поворот во двор. Серые ворота …" at bounding box center [592, 426] width 268 height 46
type textarea "Заказ 31514. Как пройти: по [GEOGRAPHIC_DATA] от круга второй поворот во двор. …"
click at [351, 373] on label "Сумма выкупа:" at bounding box center [381, 386] width 141 height 26
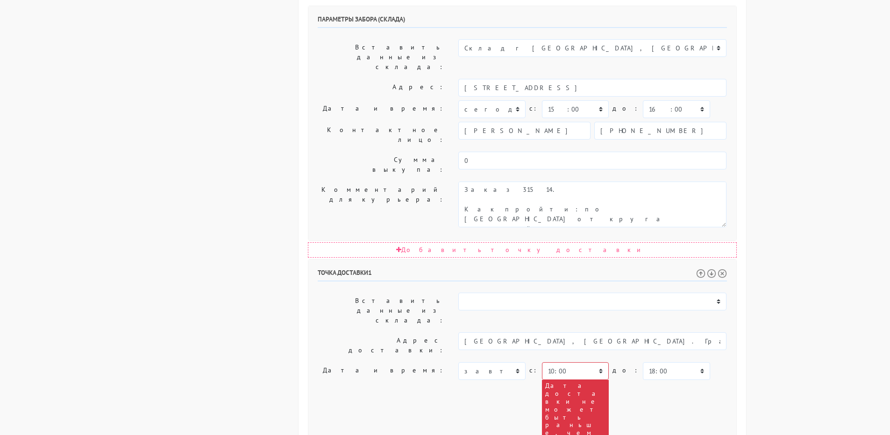
scroll to position [420, 0]
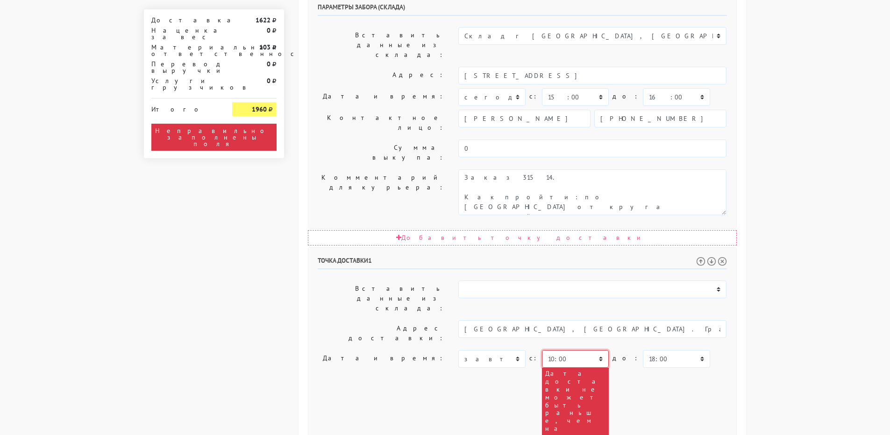
click at [556, 350] on select "00:00 00:30 01:00 01:30 02:00 02:30 03:00 03:30 04:00 04:30 05:00 05:30 06:00 0…" at bounding box center [575, 359] width 67 height 18
select select "15:00"
click at [542, 350] on select "00:00 00:30 01:00 01:30 02:00 02:30 03:00 03:30 04:00 04:30 05:00 05:30 06:00 0…" at bounding box center [575, 359] width 67 height 18
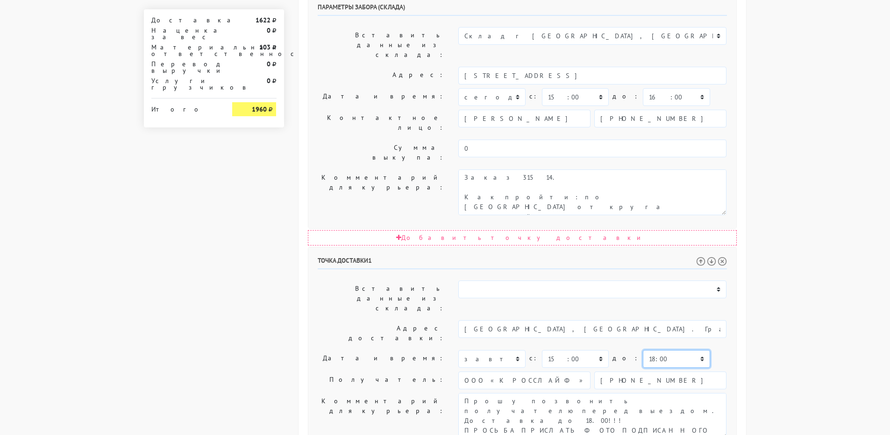
click at [650, 350] on select "00:00 00:30 01:00 01:30 02:00 02:30 03:00 03:30 04:00 04:30 05:00 05:30 06:00 0…" at bounding box center [676, 359] width 67 height 18
select select "17:30"
click at [643, 350] on select "00:00 00:30 01:00 01:30 02:00 02:30 03:00 03:30 04:00 04:30 05:00 05:30 06:00 0…" at bounding box center [676, 359] width 67 height 18
click at [472, 393] on textarea "Прошу позвонить получателю перед выездом. Доставка до 18.00!!! ПРОСЬБА ПРИСЛАТЬ…" at bounding box center [592, 416] width 268 height 46
drag, startPoint x: 472, startPoint y: 260, endPoint x: 607, endPoint y: 320, distance: 147.8
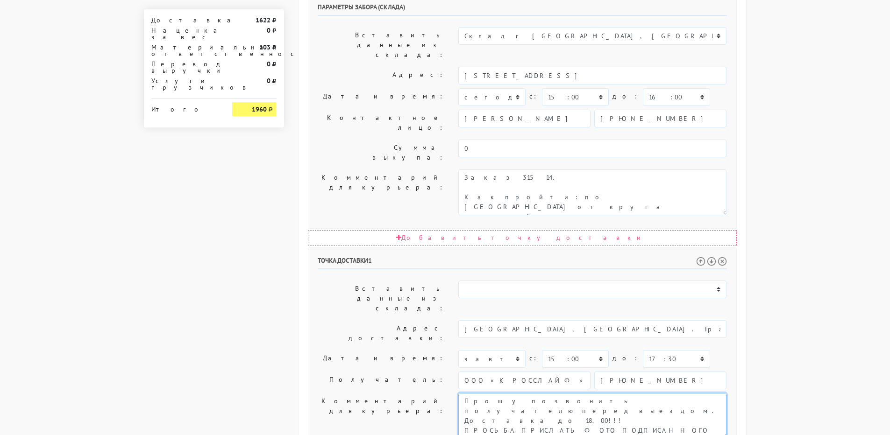
click at [607, 320] on div "Точка доставки 1 Вставить данные из склада: Склад г [GEOGRAPHIC_DATA], [GEOGRAP…" at bounding box center [522, 410] width 428 height 324
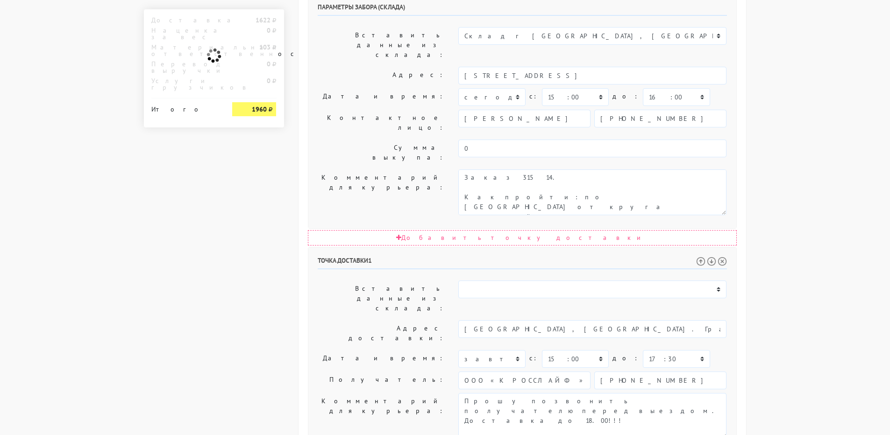
click at [337, 350] on label "Дата и время:" at bounding box center [381, 359] width 141 height 18
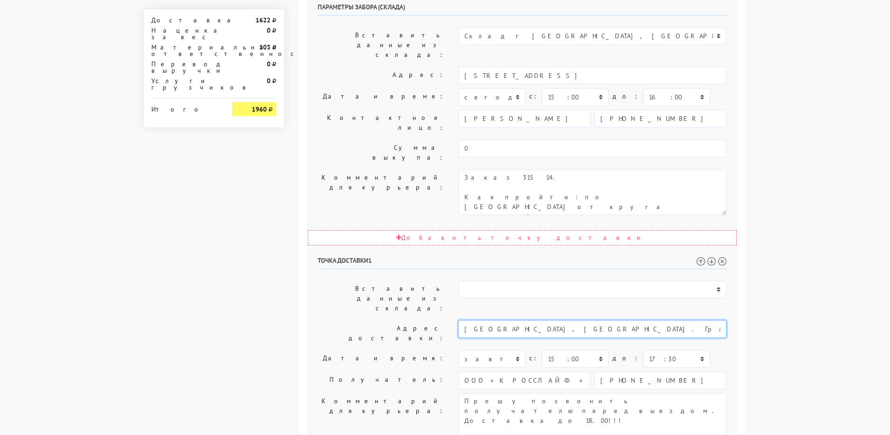
click at [603, 320] on input "[GEOGRAPHIC_DATA], [GEOGRAPHIC_DATA]. Град [GEOGRAPHIC_DATA], [STREET_ADDRESS][…" at bounding box center [592, 329] width 268 height 18
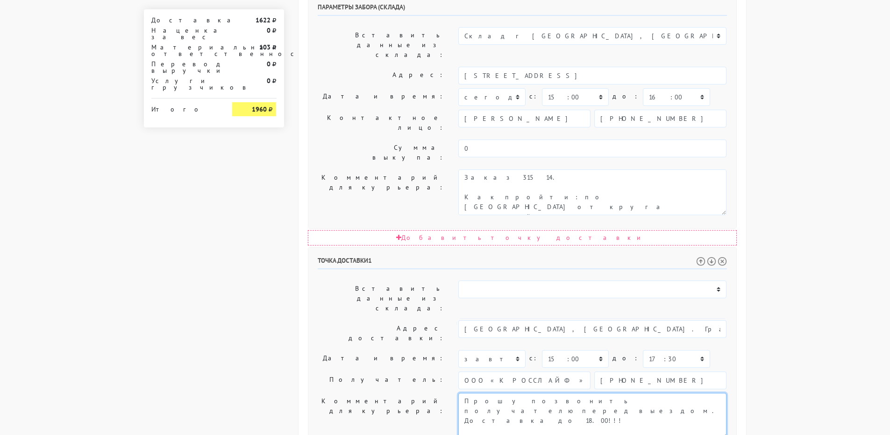
click at [685, 393] on textarea "Прошу позвонить получателю перед выездом. Доставка до 18.00!!! ПРОСЬБА ПРИСЛАТЬ…" at bounding box center [592, 416] width 268 height 46
paste textarea "[GEOGRAPHIC_DATA], [GEOGRAPHIC_DATA]. Град [GEOGRAPHIC_DATA], [STREET_ADDRESS][…"
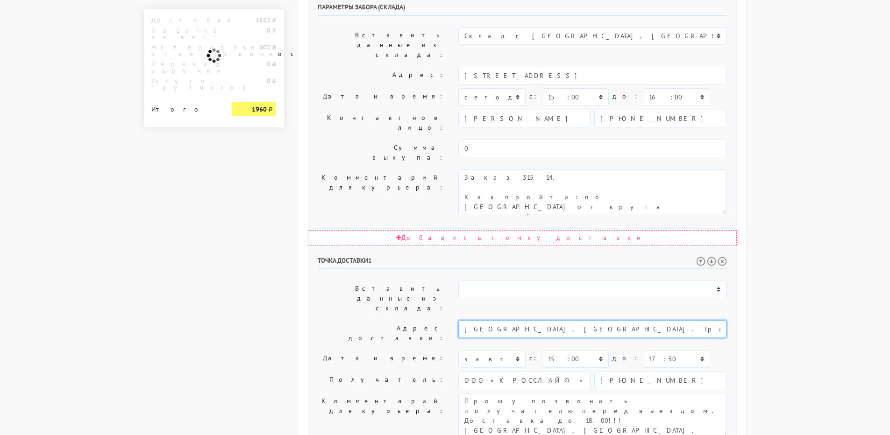
click at [658, 320] on input "[GEOGRAPHIC_DATA], [GEOGRAPHIC_DATA]. Град [GEOGRAPHIC_DATA], [STREET_ADDRESS][…" at bounding box center [592, 329] width 268 height 18
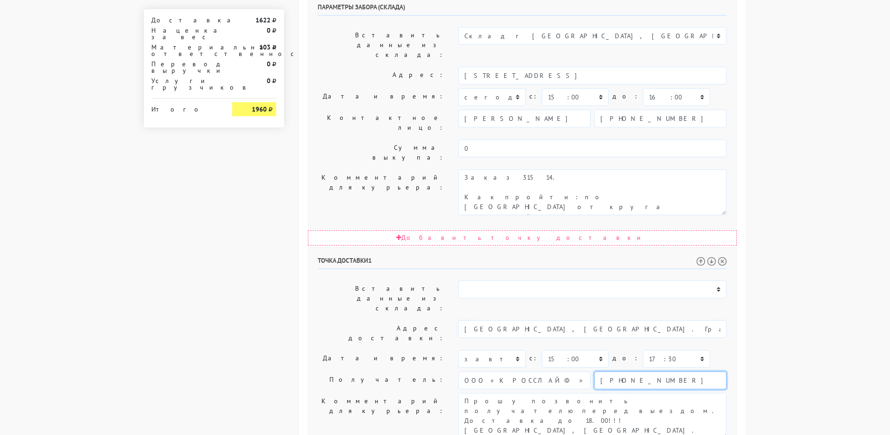
click at [639, 372] on input "[PHONE_NUMBER]" at bounding box center [660, 381] width 132 height 18
click at [524, 372] on input "ООО «КРОССЛАЙФ»" at bounding box center [524, 381] width 132 height 18
click at [637, 372] on input "[PHONE_NUMBER]" at bounding box center [660, 381] width 132 height 18
click at [561, 393] on textarea "Прошу позвонить получателю перед выездом. Доставка до 18.00!!! ПРОСЬБА ПРИСЛАТЬ…" at bounding box center [592, 416] width 268 height 46
paste textarea "[PHONE_NUMBER]"
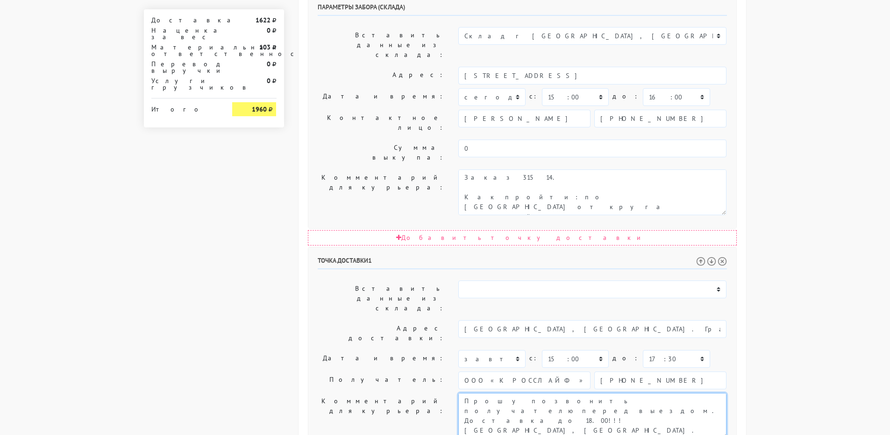
type textarea "Прошу позвонить получателю перед выездом. Доставка до 18.00!!! [GEOGRAPHIC_DATA…"
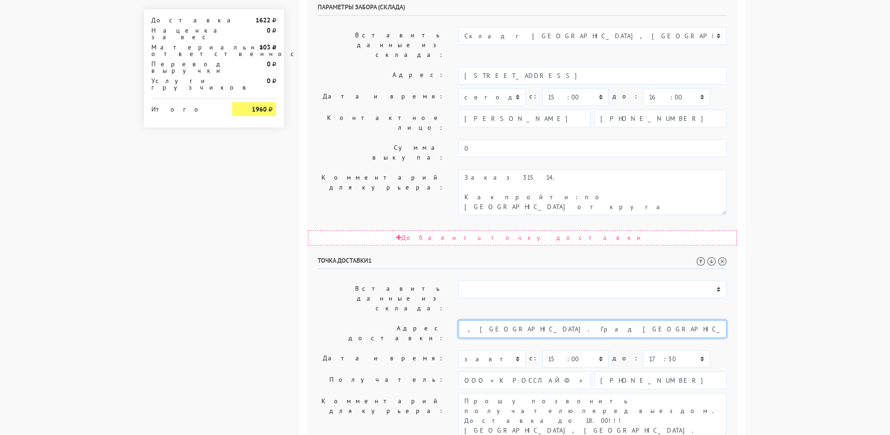
scroll to position [0, 117]
drag, startPoint x: 617, startPoint y: 187, endPoint x: 749, endPoint y: 192, distance: 132.3
click at [749, 192] on div "Общие параметры заказа Тип транспортного средства: Пеший курьер Легковой автомо…" at bounding box center [522, 126] width 462 height 997
drag, startPoint x: 493, startPoint y: 186, endPoint x: 770, endPoint y: 190, distance: 276.6
click at [770, 190] on body "[DOMAIN_NAME] [DOMAIN_NAME] Выйти Заказы Настройки 0" at bounding box center [445, 102] width 890 height 1045
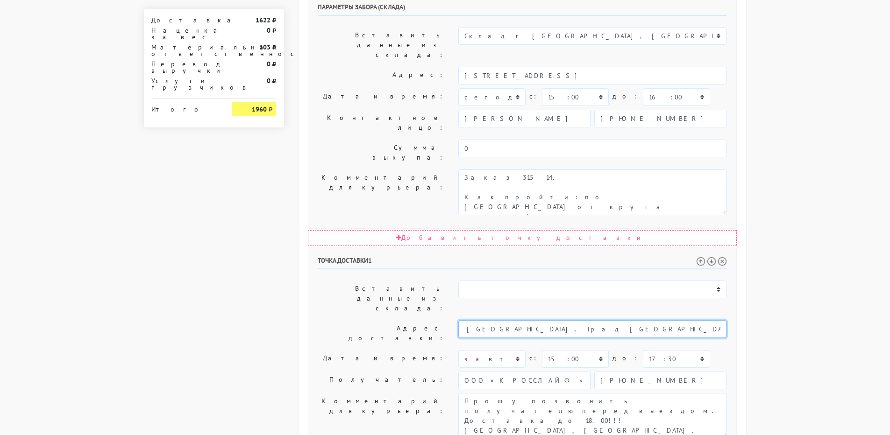
scroll to position [0, 0]
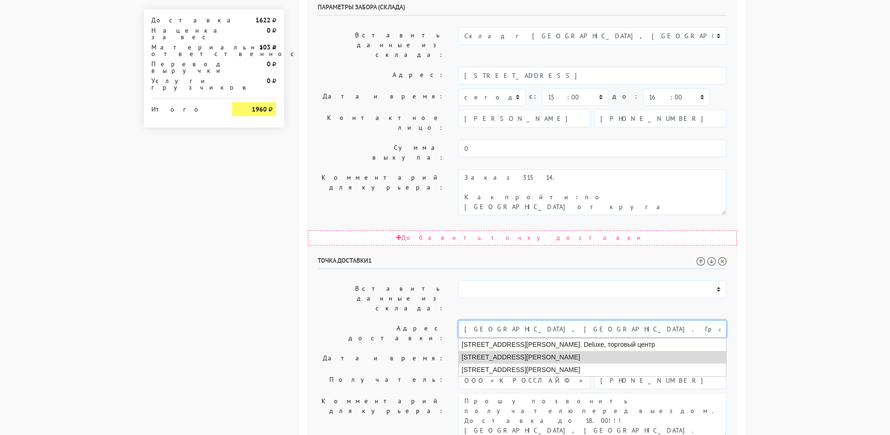
click at [575, 351] on li "[STREET_ADDRESS][PERSON_NAME]" at bounding box center [592, 357] width 267 height 13
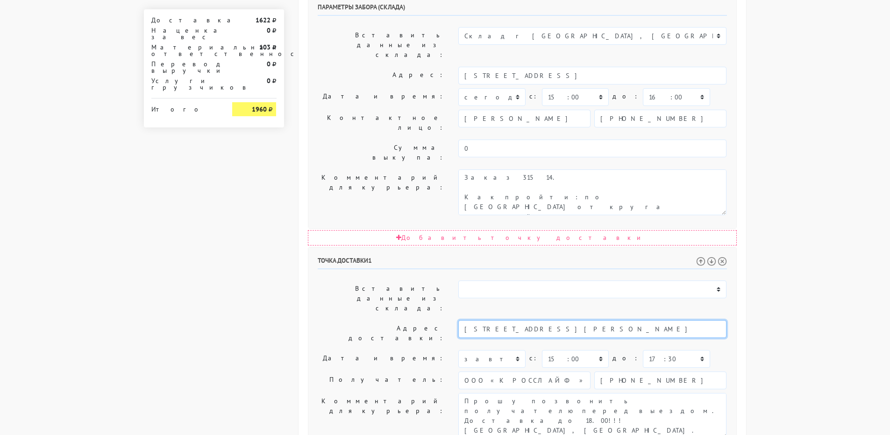
type input "[STREET_ADDRESS][PERSON_NAME]"
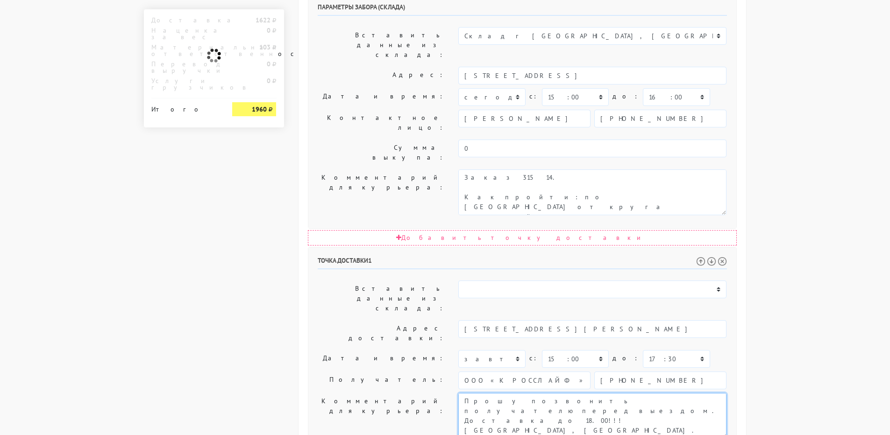
click at [570, 393] on textarea "Прошу позвонить получателю перед выездом. Доставка до 18.00!!! ПРОСЬБА ПРИСЛАТЬ…" at bounding box center [592, 416] width 268 height 46
click at [601, 393] on textarea "Прошу позвонить получателю перед выездом. Доставка до 18.00!!! ПРОСЬБА ПРИСЛАТЬ…" at bounding box center [592, 416] width 268 height 46
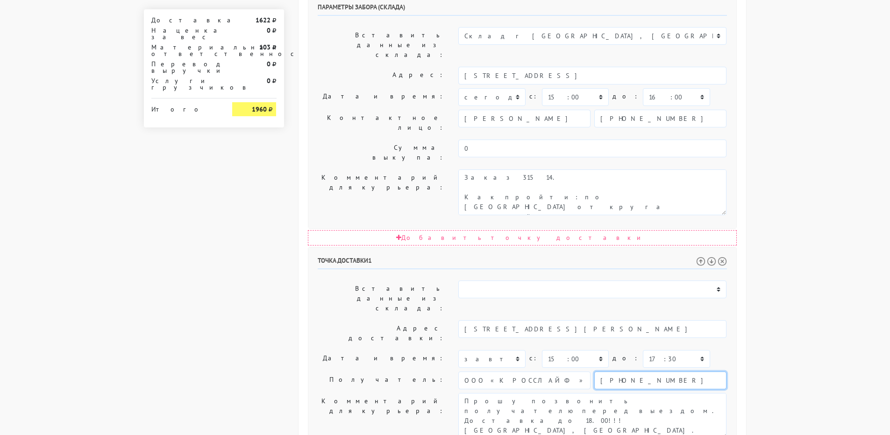
click at [631, 372] on input "[PHONE_NUMBER]" at bounding box center [660, 381] width 132 height 18
paste input "89164395407"
type input "89164395407"
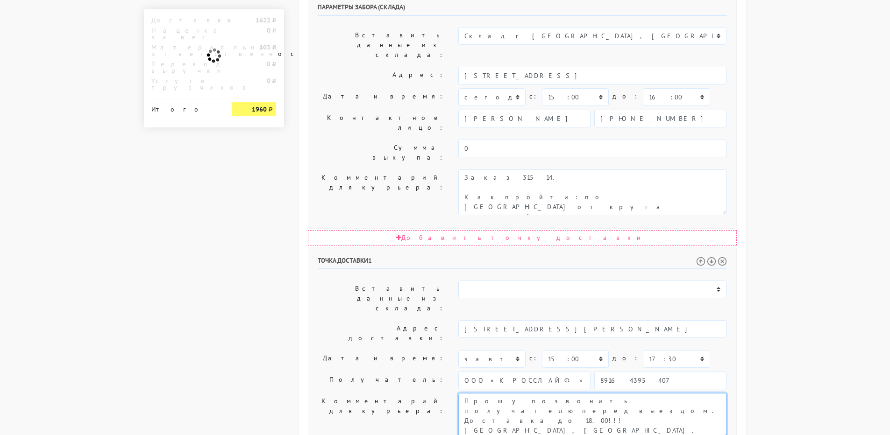
click at [642, 393] on textarea "Прошу позвонить получателю перед выездом. Доставка до 18.00!!! ПРОСЬБА ПРИСЛАТЬ…" at bounding box center [592, 416] width 268 height 46
drag, startPoint x: 642, startPoint y: 261, endPoint x: 662, endPoint y: 260, distance: 19.7
click at [662, 393] on textarea "Прошу позвонить получателю перед выездом. Доставка до 18.00!!! ПРОСЬБА ПРИСЛАТЬ…" at bounding box center [592, 416] width 268 height 46
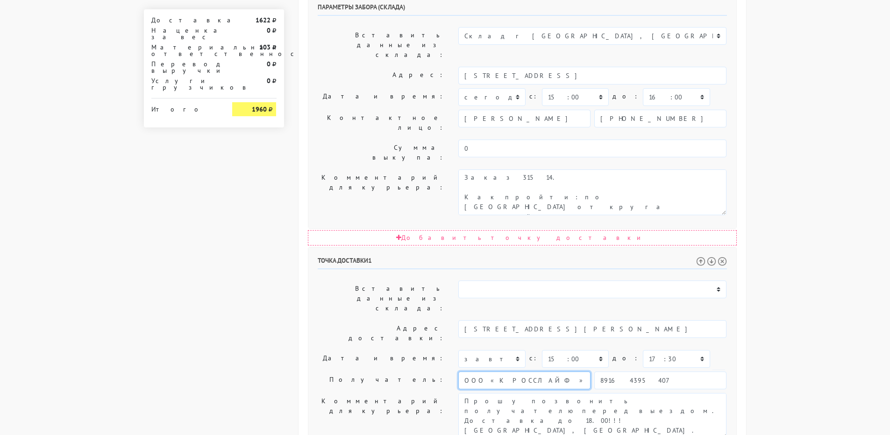
drag, startPoint x: 540, startPoint y: 231, endPoint x: 450, endPoint y: 231, distance: 89.7
click at [450, 372] on div "Получатель: ООО «КРОССЛАЙФ» 89164395407" at bounding box center [522, 381] width 423 height 18
paste input "[PERSON_NAME]"
type input "[PERSON_NAME]"
click at [375, 372] on label "Получатель:" at bounding box center [381, 381] width 141 height 18
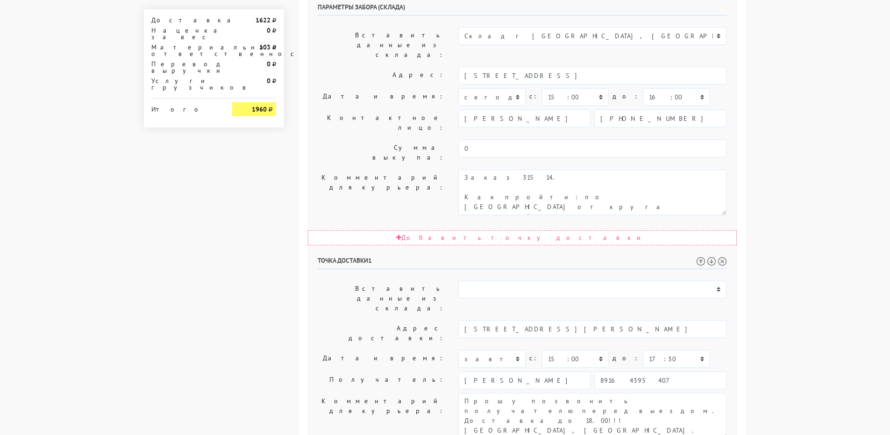
scroll to position [426, 0]
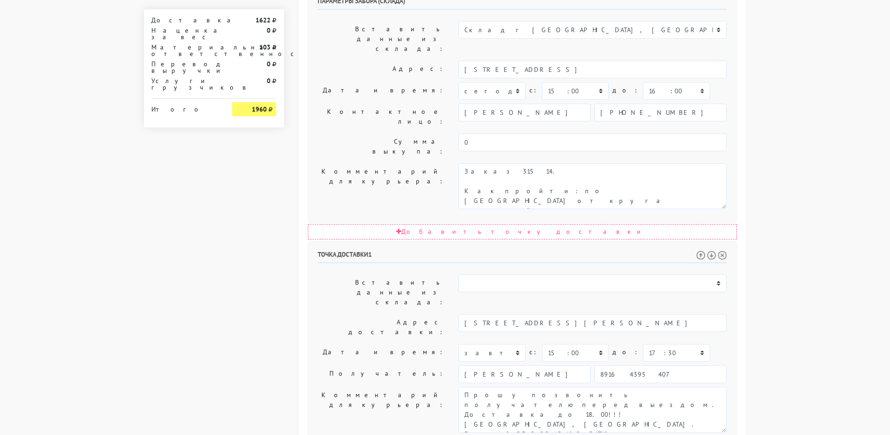
click at [341, 366] on label "Получатель:" at bounding box center [381, 375] width 141 height 18
